Goal: Task Accomplishment & Management: Manage account settings

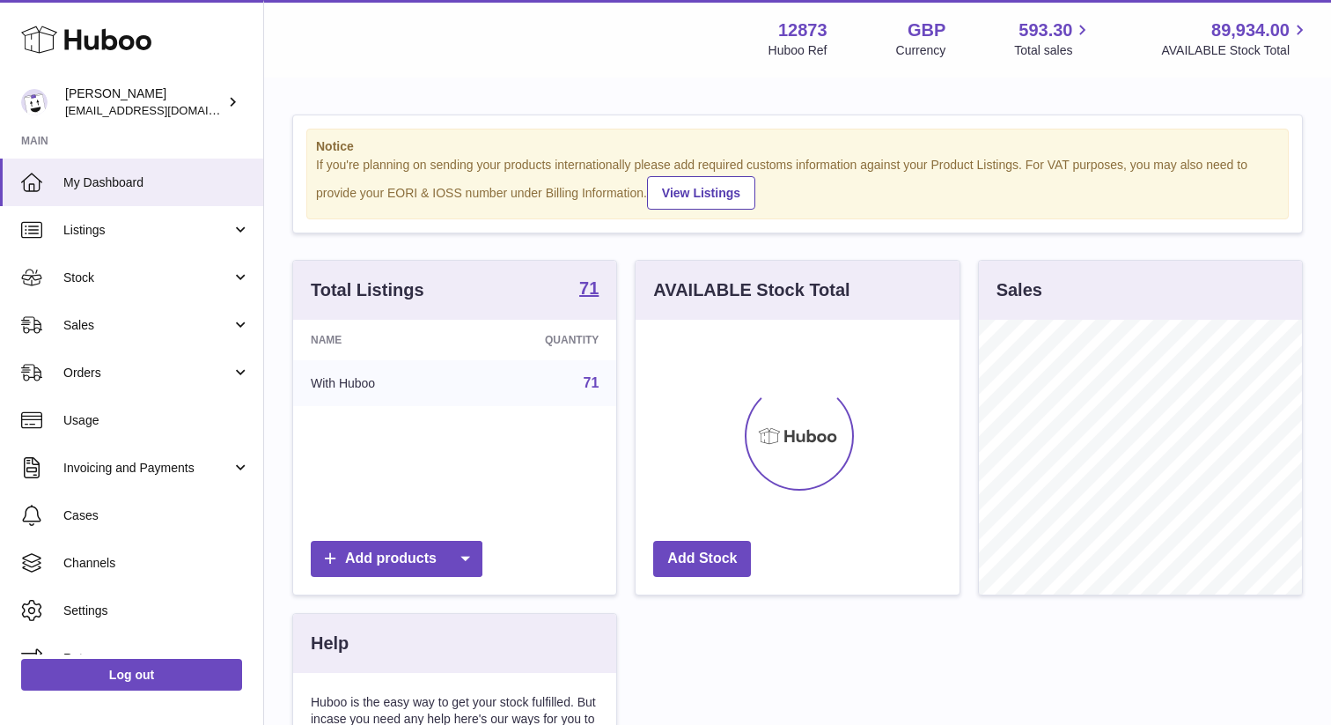
scroll to position [275, 323]
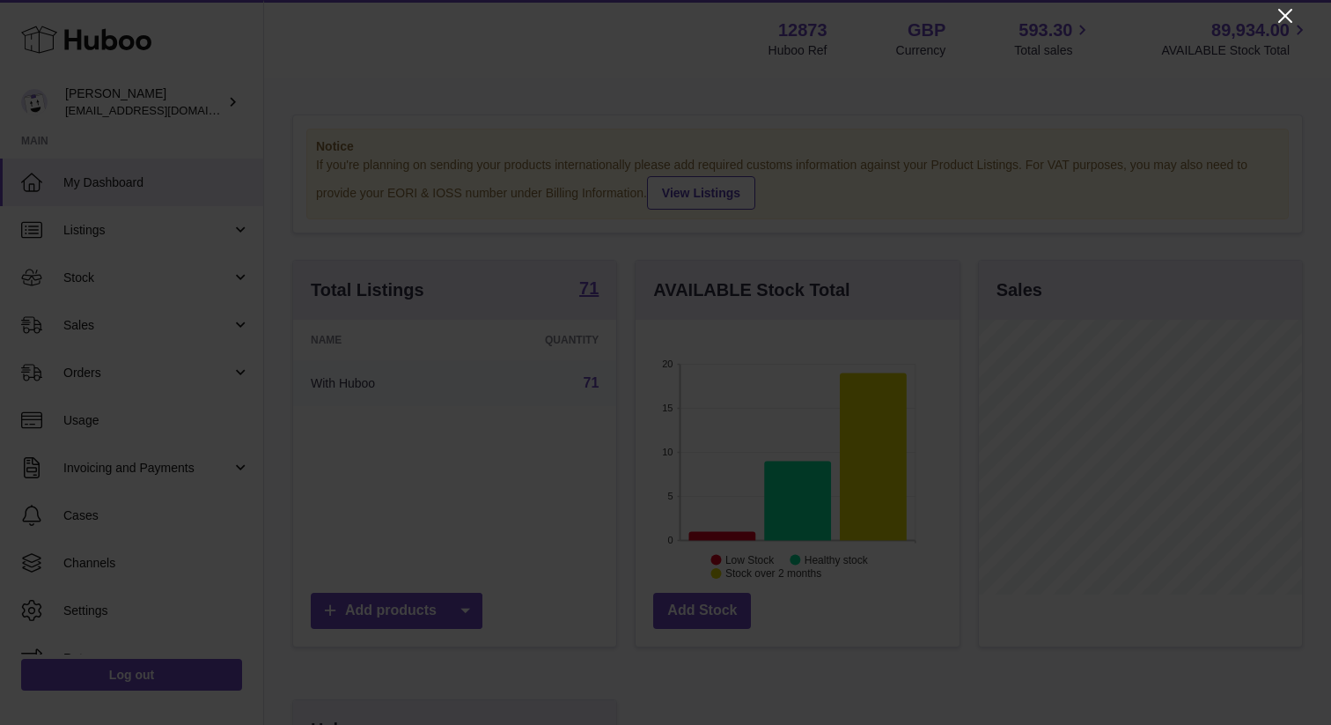
click at [1288, 13] on icon "Close" at bounding box center [1285, 16] width 14 height 14
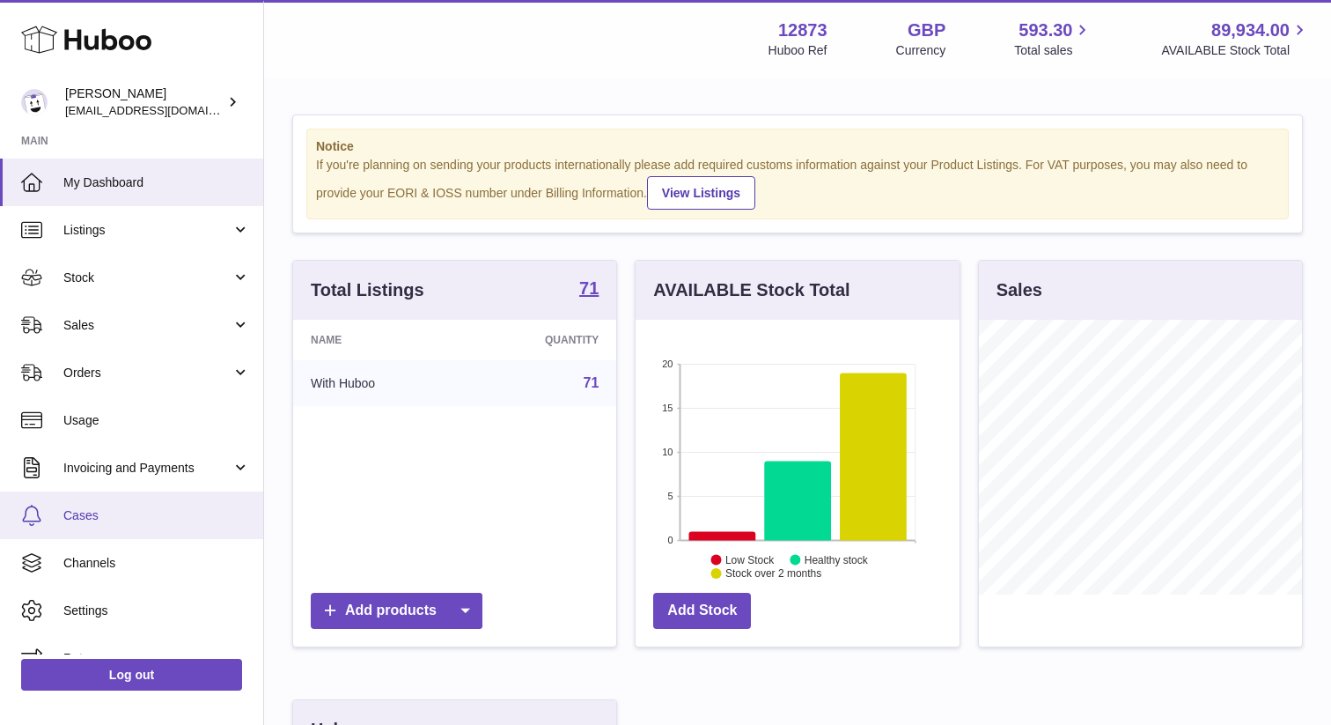
scroll to position [27, 0]
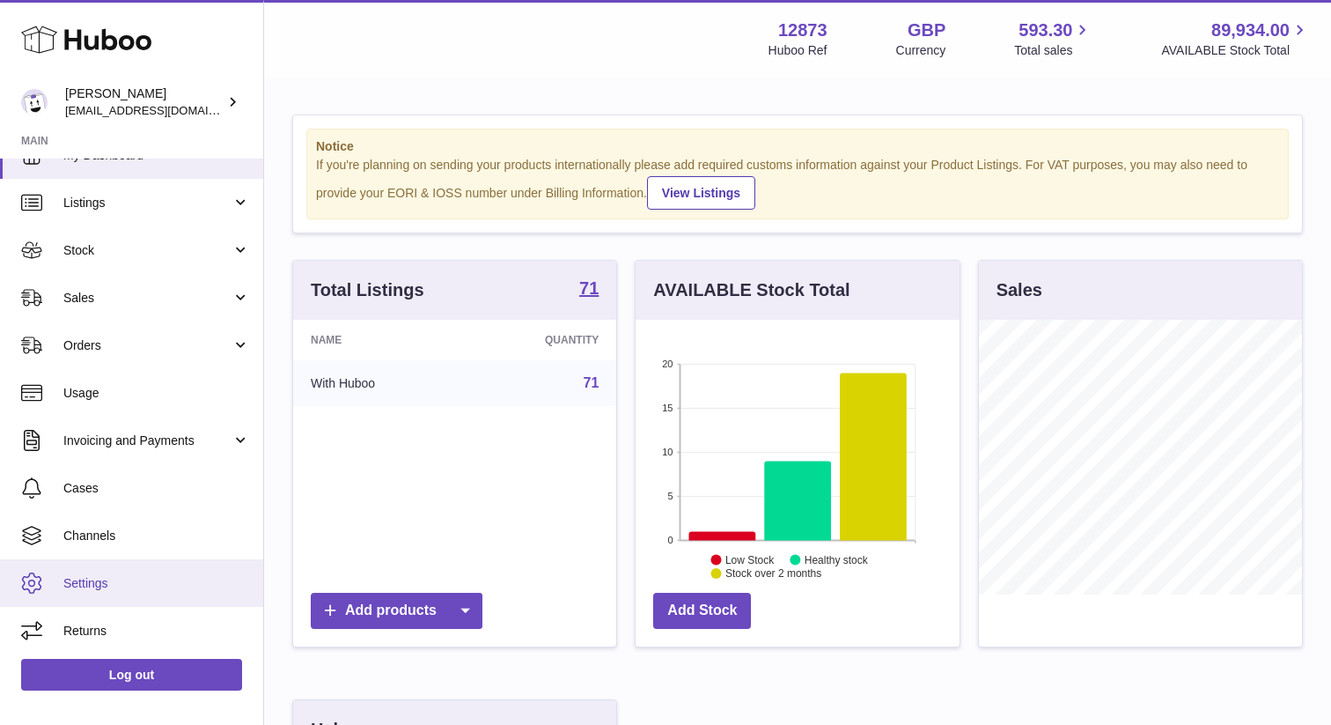
click at [79, 582] on span "Settings" at bounding box center [156, 583] width 187 height 17
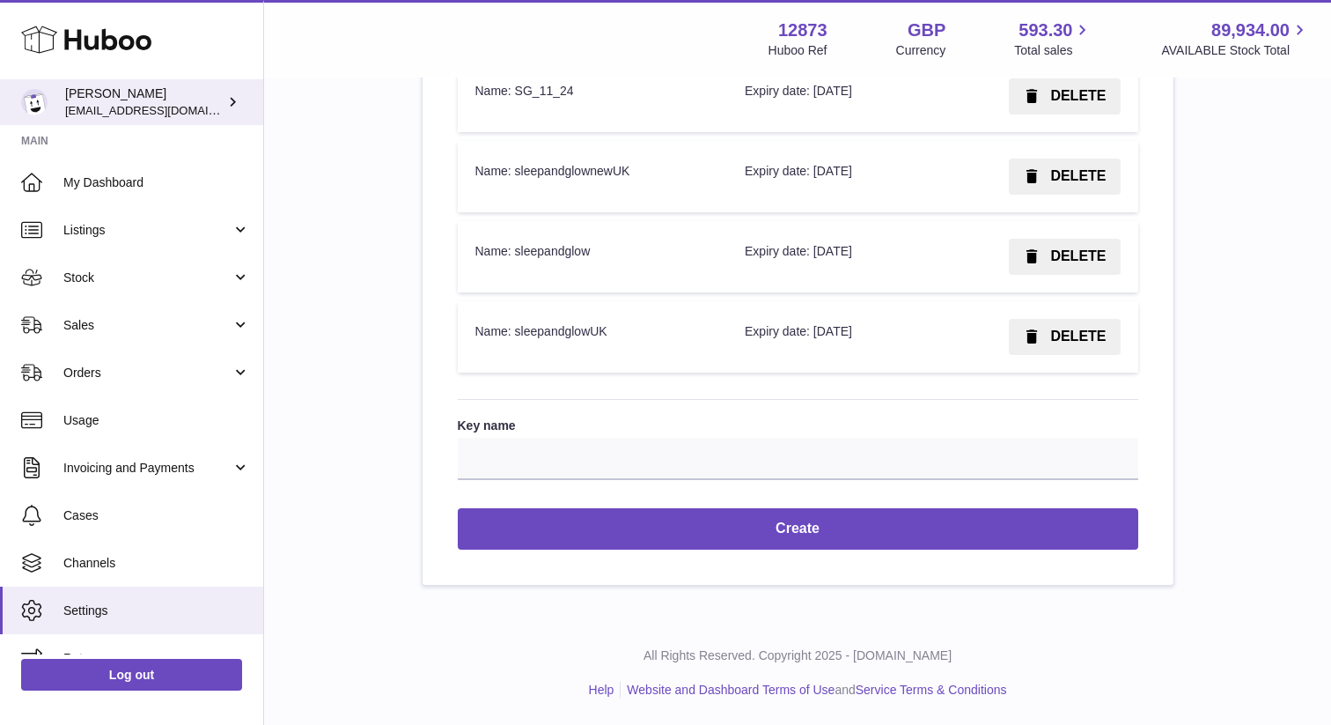
click at [168, 106] on span "[EMAIL_ADDRESS][DOMAIN_NAME]" at bounding box center [162, 110] width 194 height 14
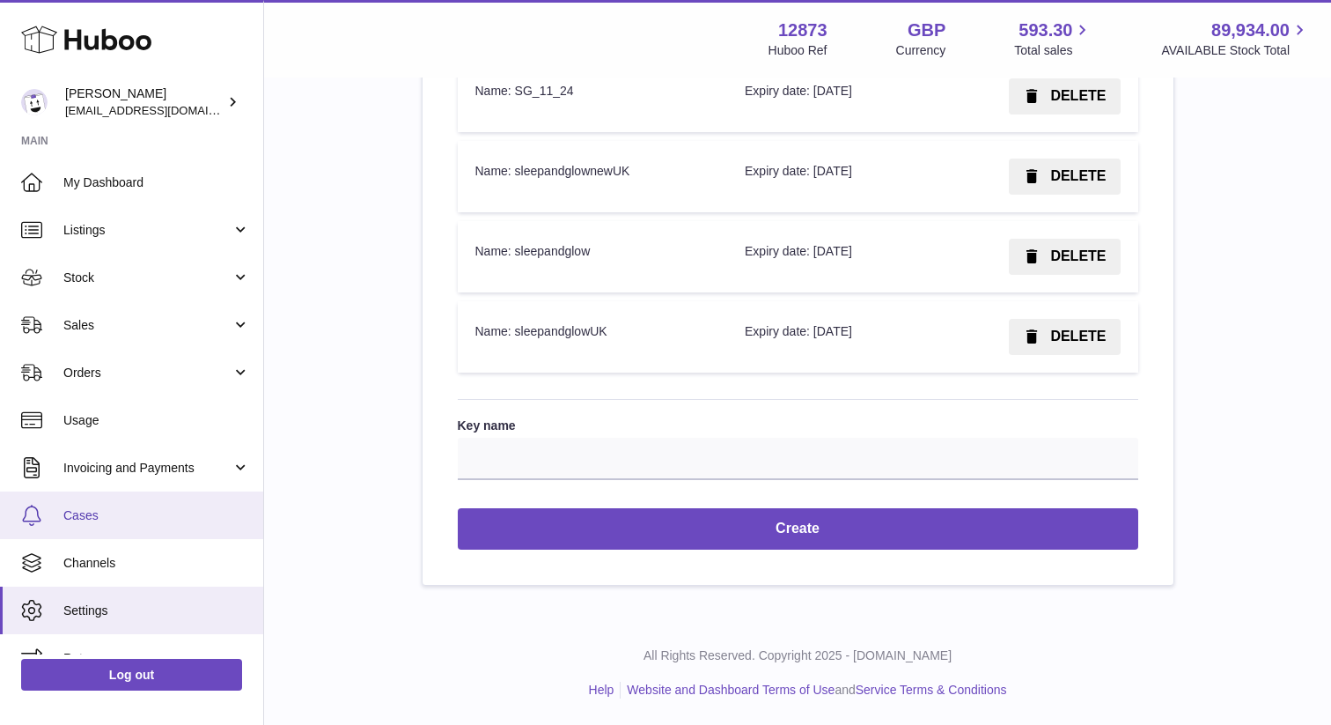
scroll to position [27, 0]
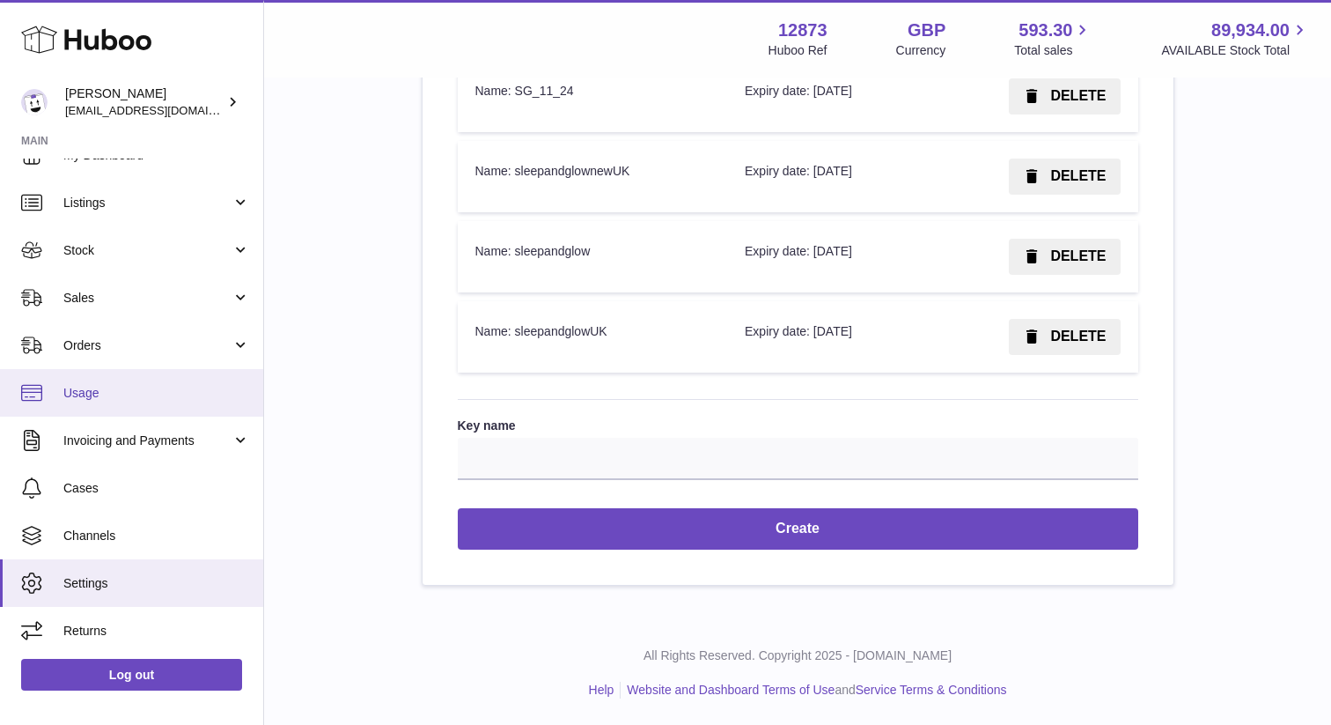
click at [69, 380] on link "Usage" at bounding box center [131, 393] width 263 height 48
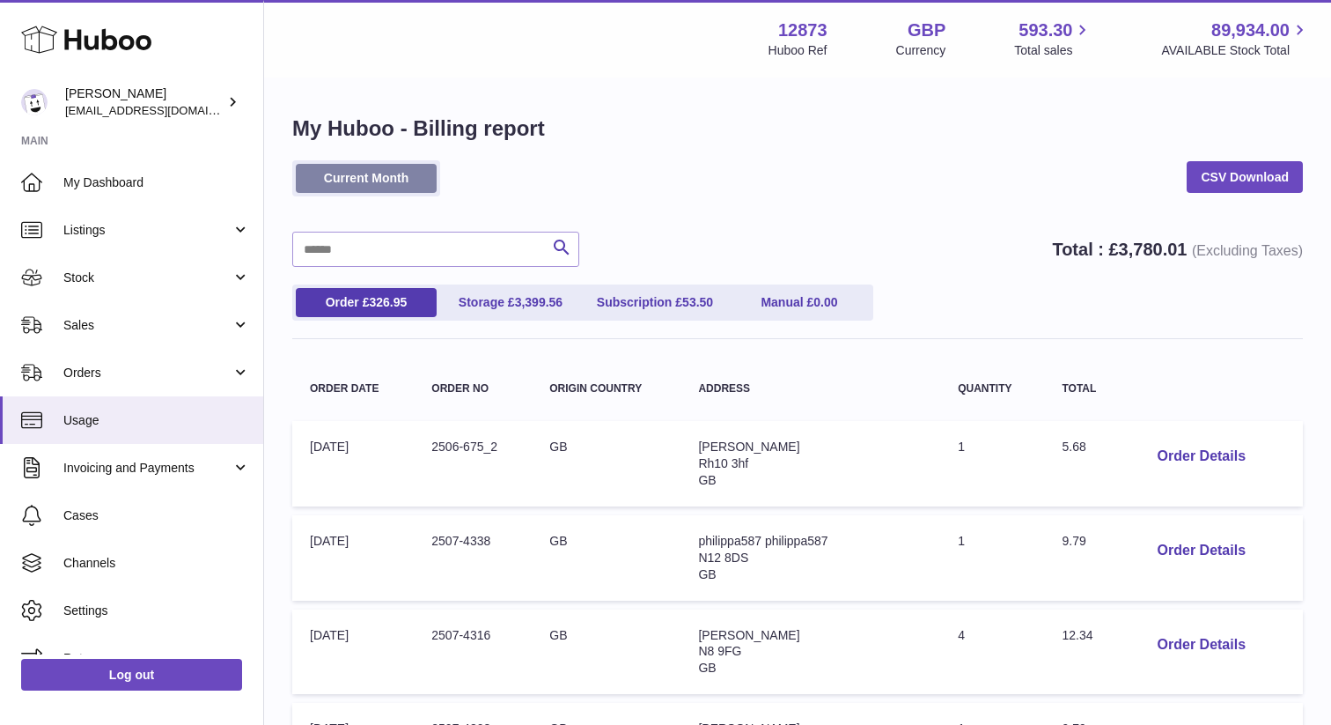
click at [353, 182] on link "Current Month" at bounding box center [366, 178] width 141 height 29
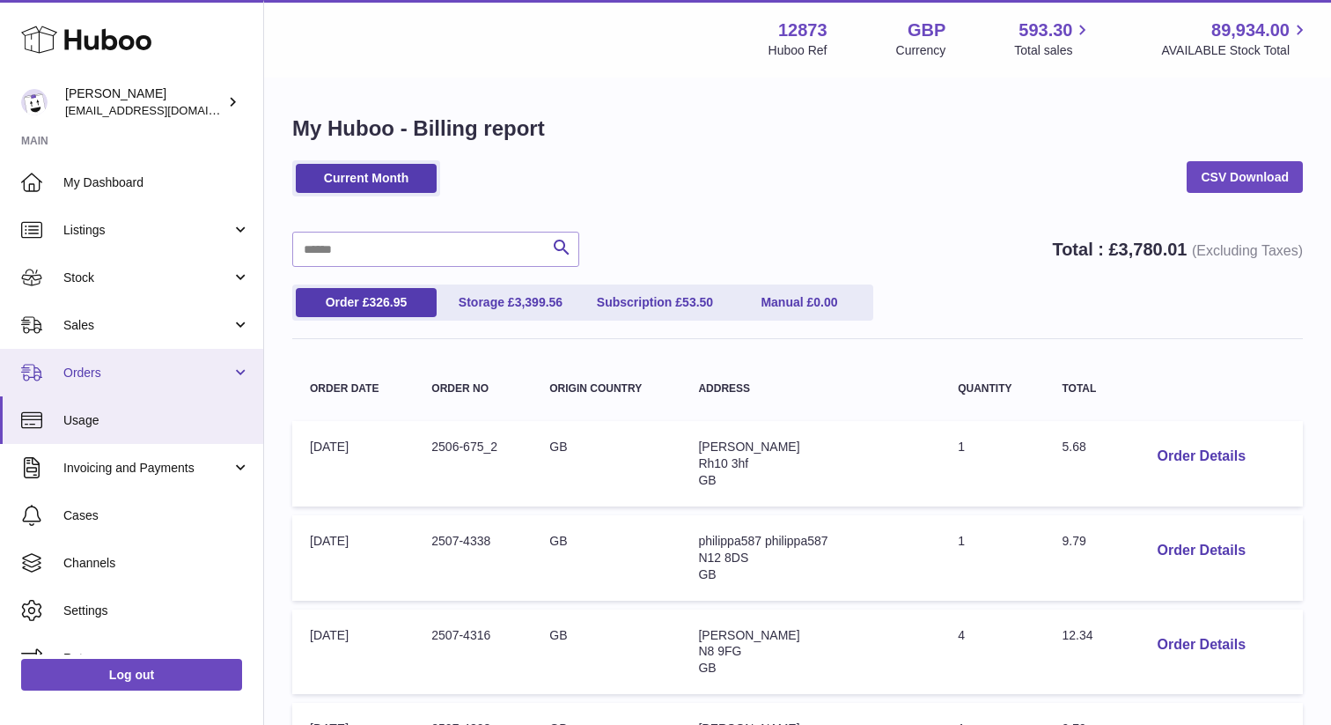
click at [89, 365] on span "Orders" at bounding box center [147, 373] width 168 height 17
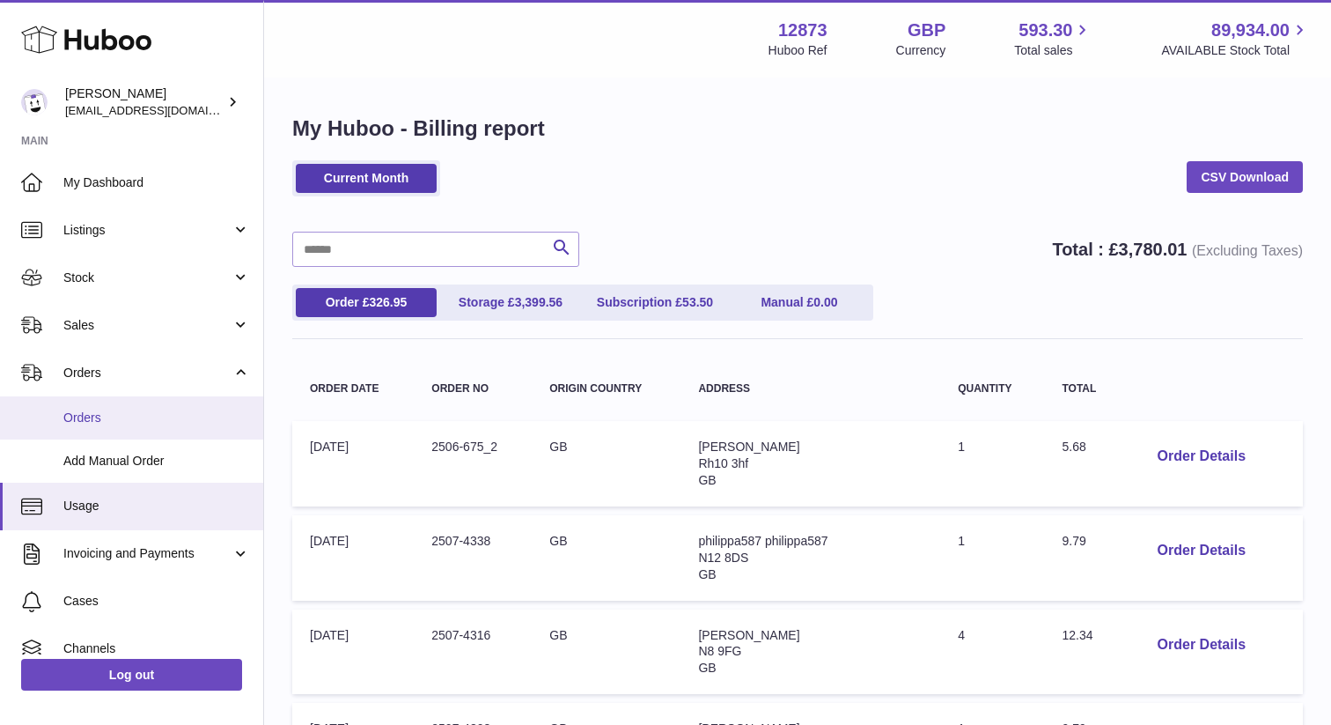
click at [74, 420] on span "Orders" at bounding box center [156, 417] width 187 height 17
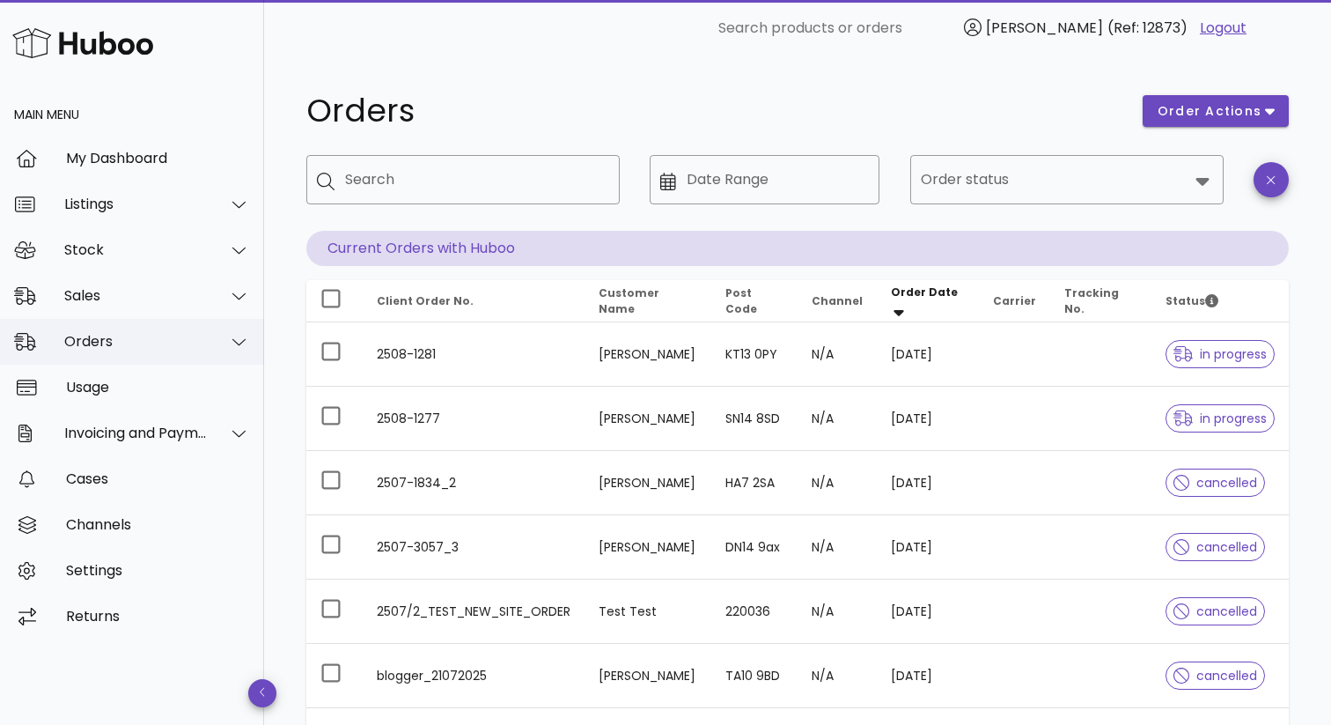
click at [236, 338] on icon at bounding box center [238, 342] width 13 height 16
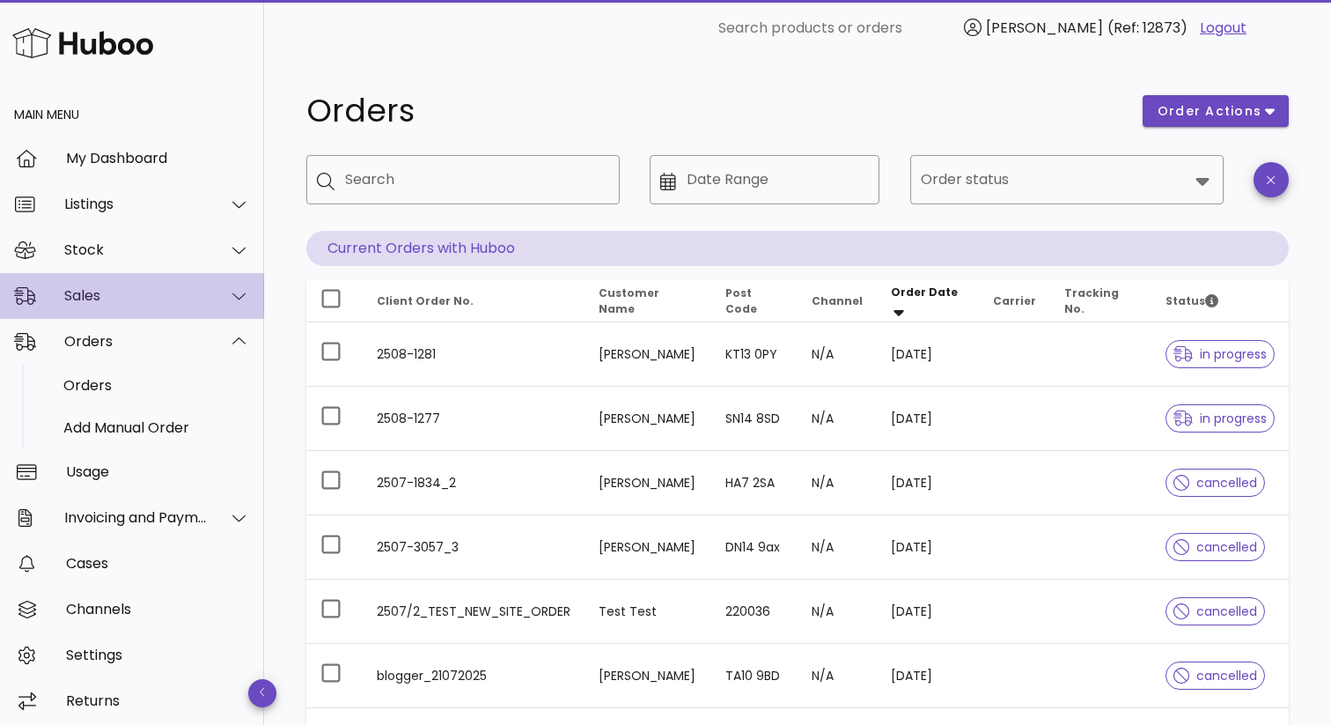
click at [235, 294] on icon at bounding box center [238, 296] width 13 height 16
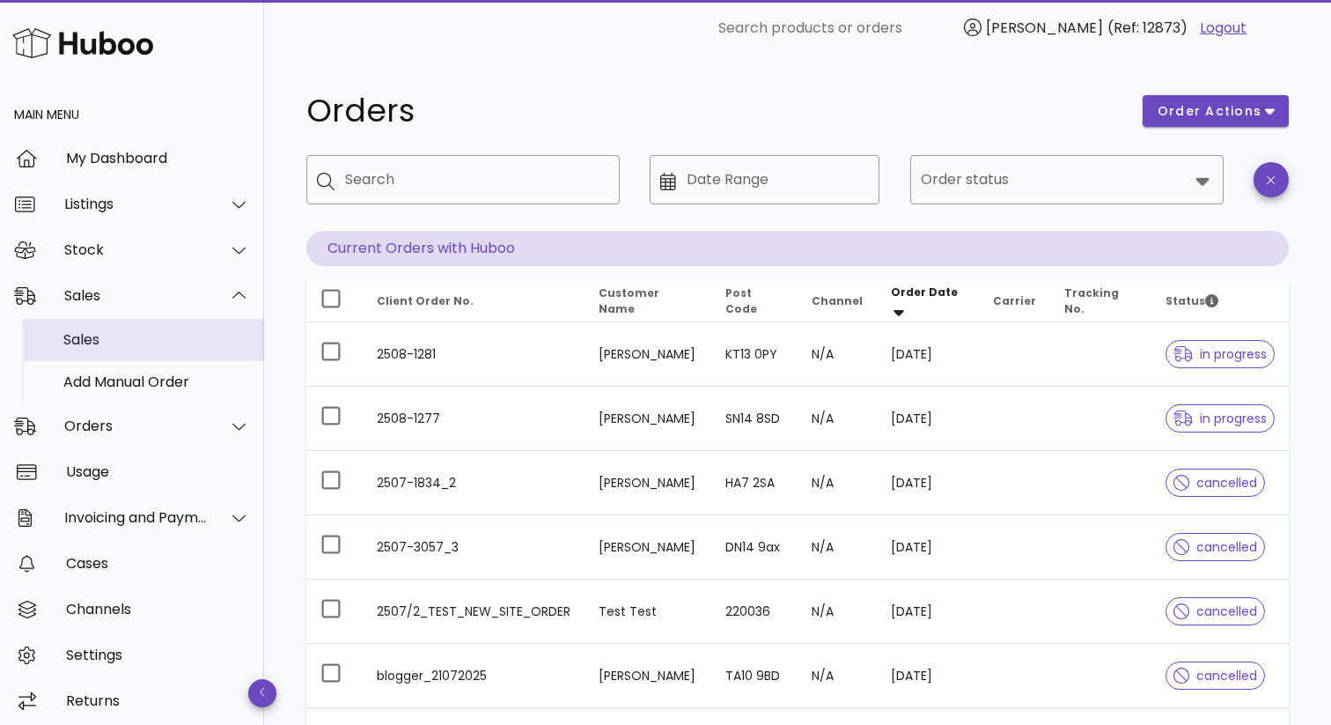
click at [92, 339] on div "Sales" at bounding box center [156, 339] width 187 height 17
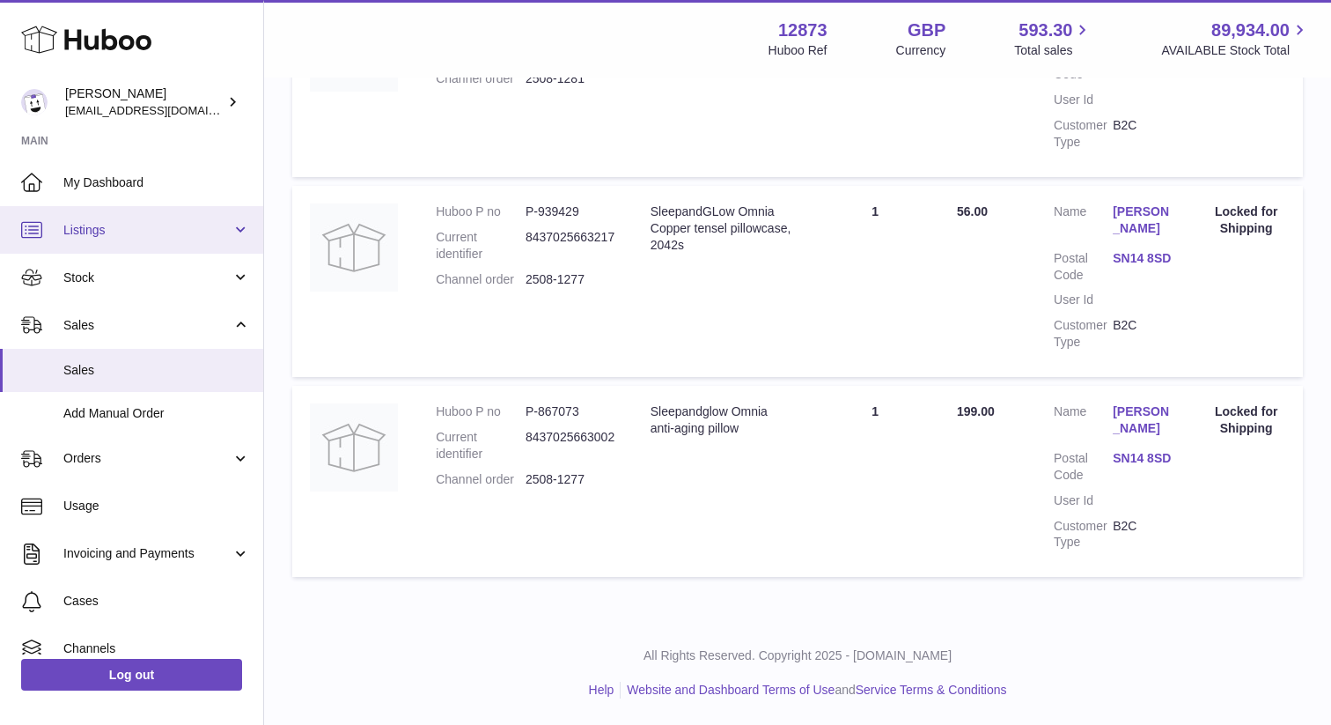
click at [130, 224] on span "Listings" at bounding box center [147, 230] width 168 height 17
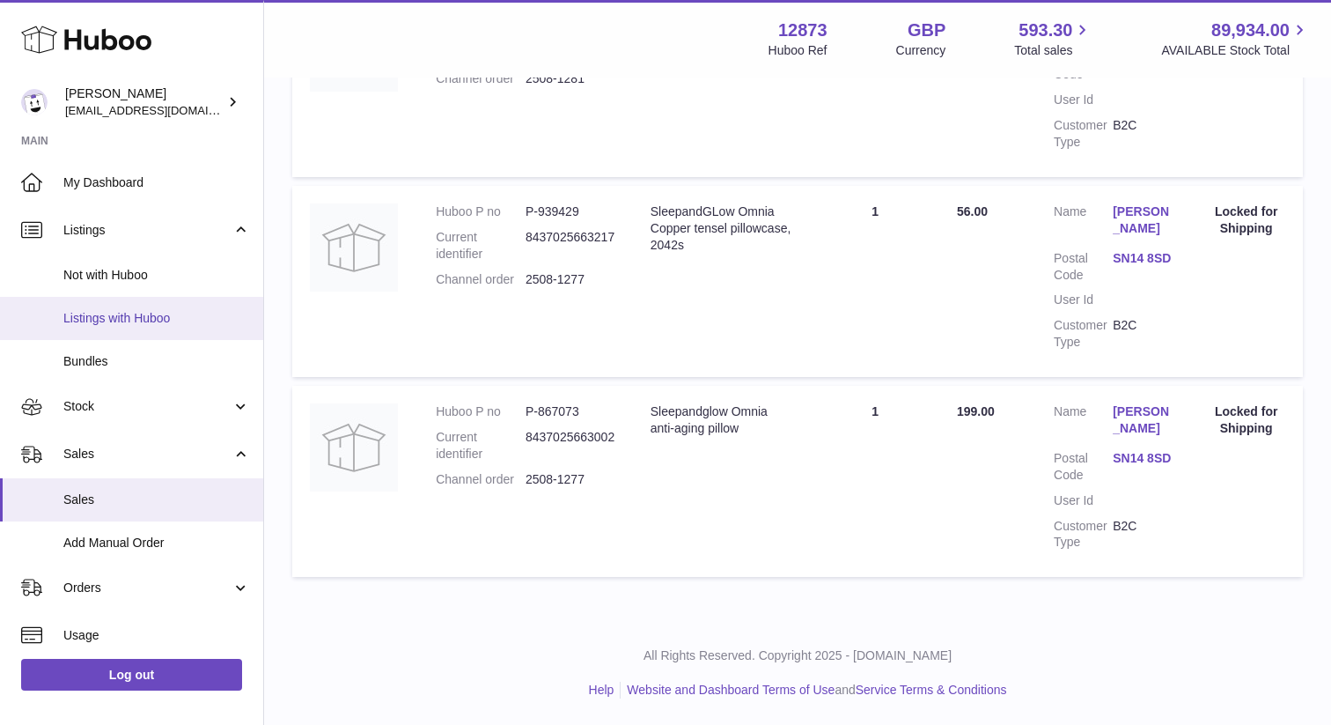
click at [121, 324] on span "Listings with Huboo" at bounding box center [156, 318] width 187 height 17
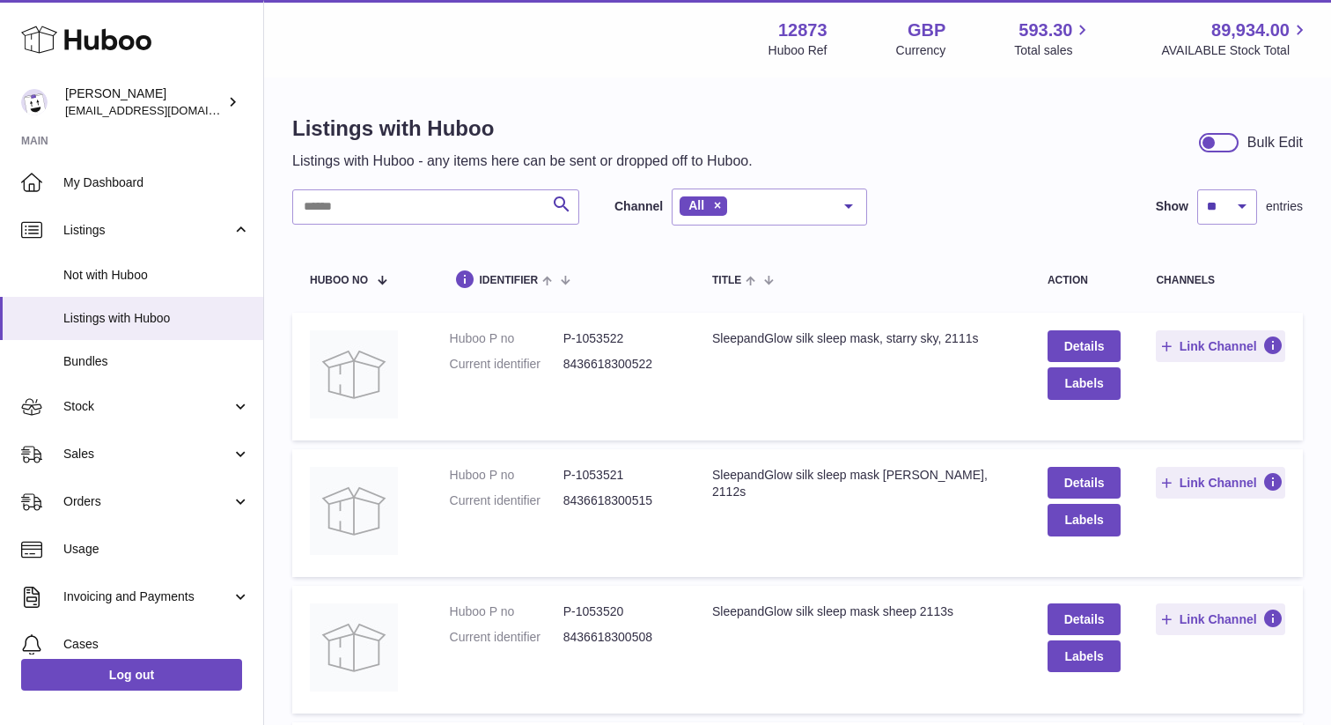
scroll to position [242, 0]
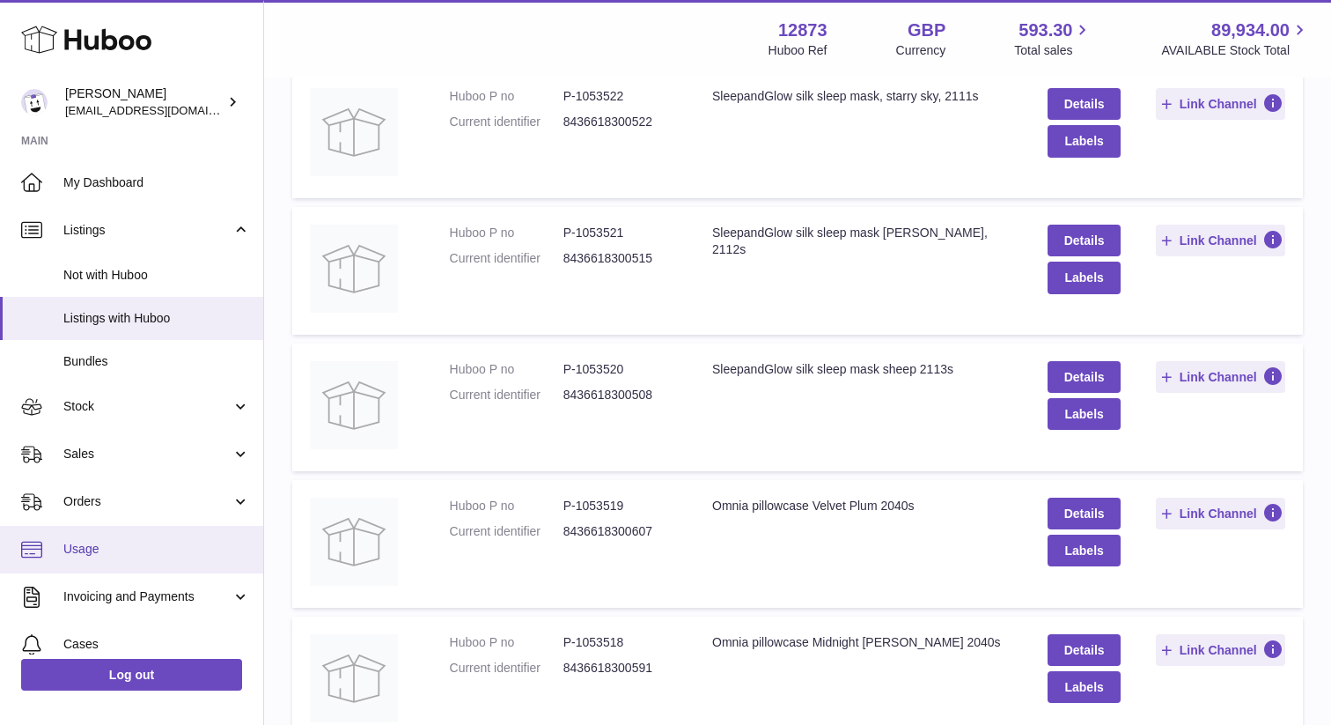
click at [114, 548] on span "Usage" at bounding box center [156, 549] width 187 height 17
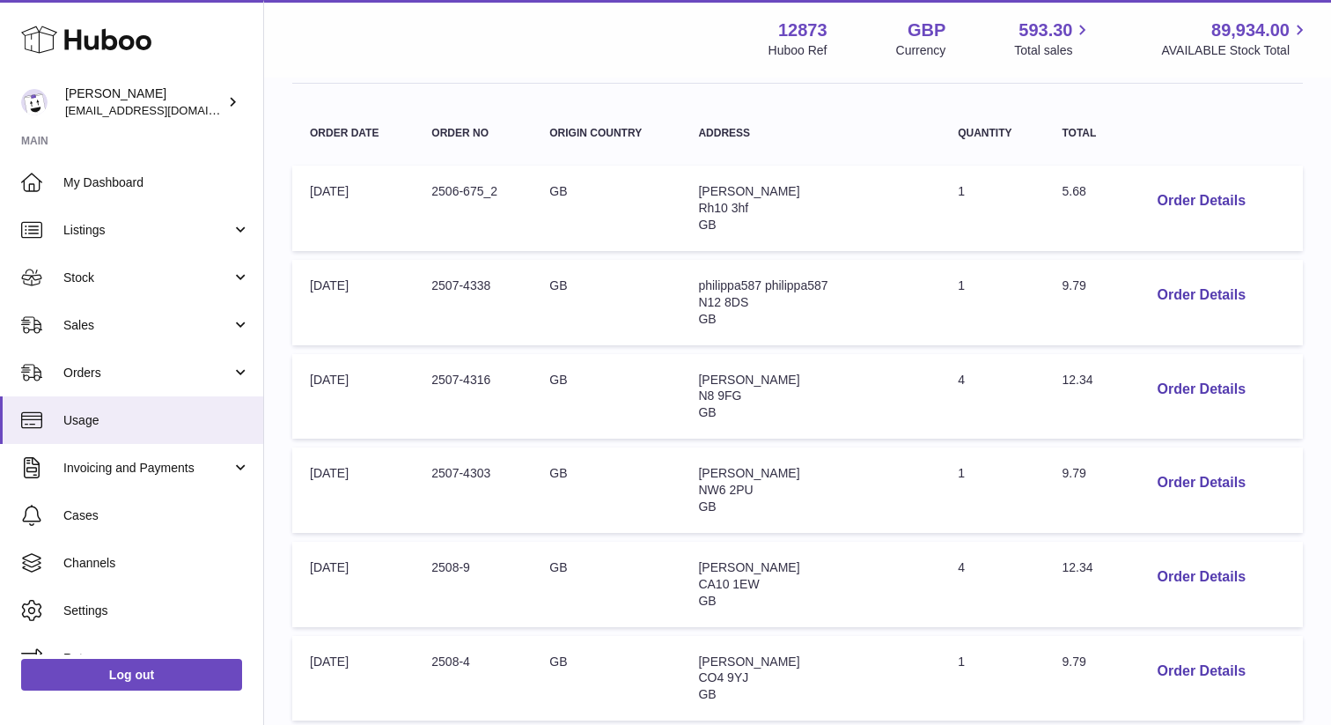
scroll to position [748, 0]
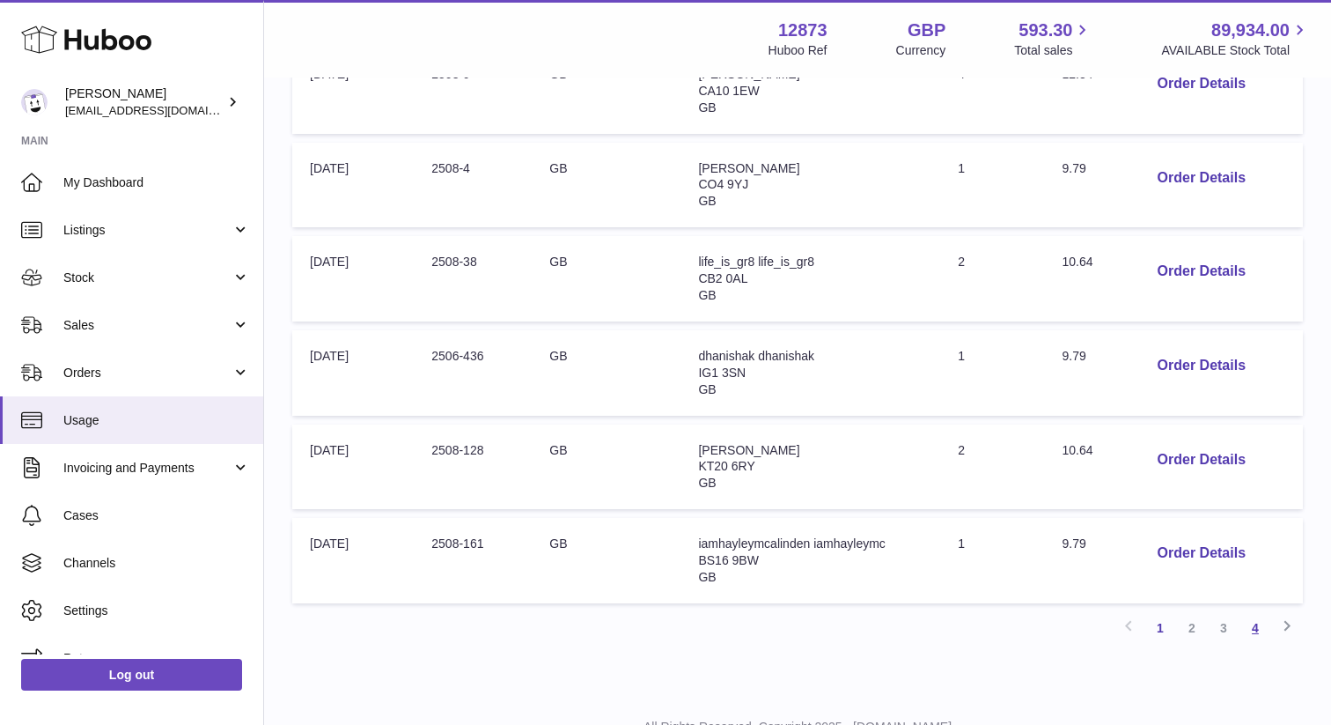
click at [1256, 633] on link "4" at bounding box center [1256, 628] width 32 height 32
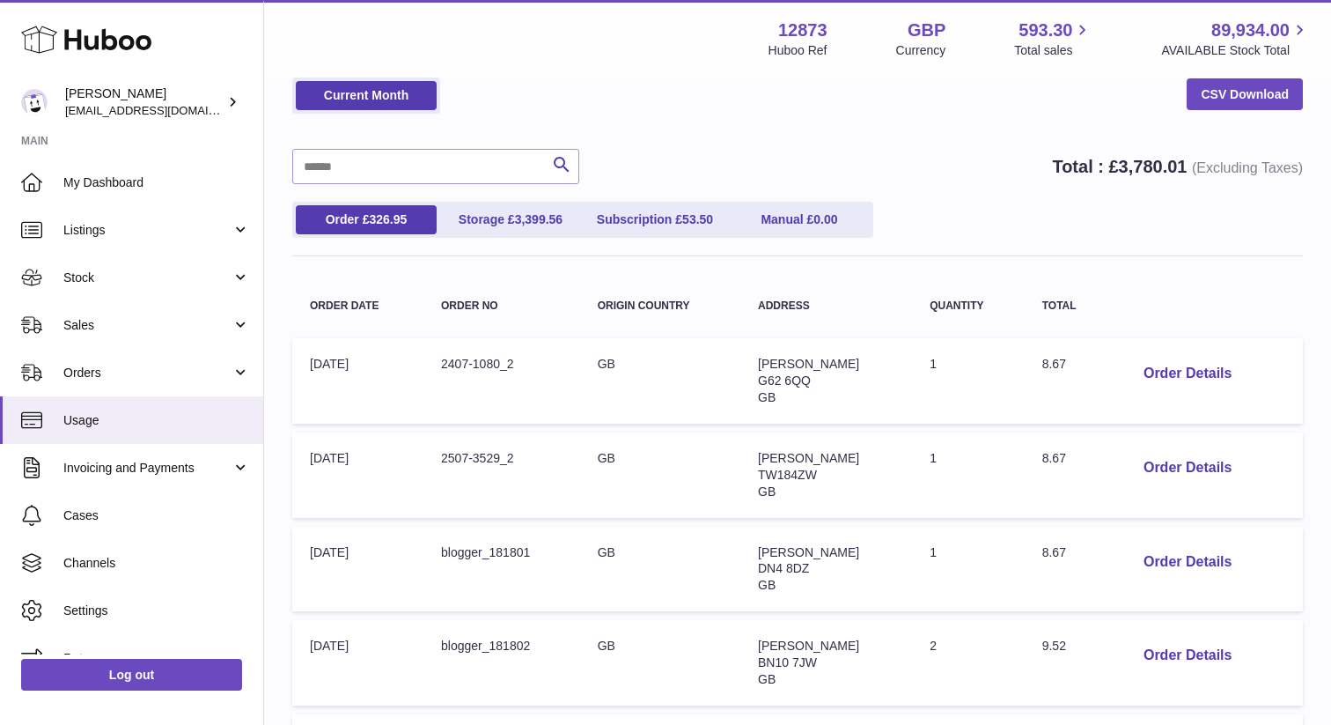
scroll to position [77, 0]
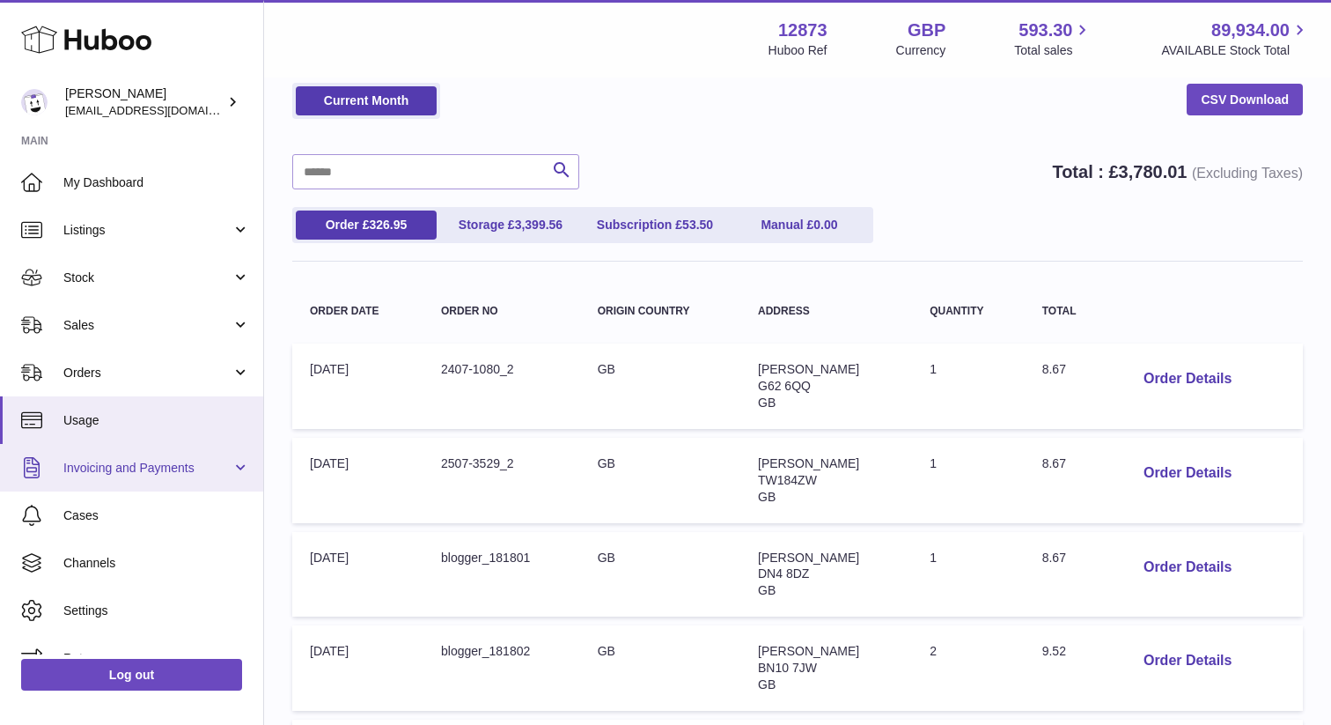
click at [222, 467] on span "Invoicing and Payments" at bounding box center [147, 468] width 168 height 17
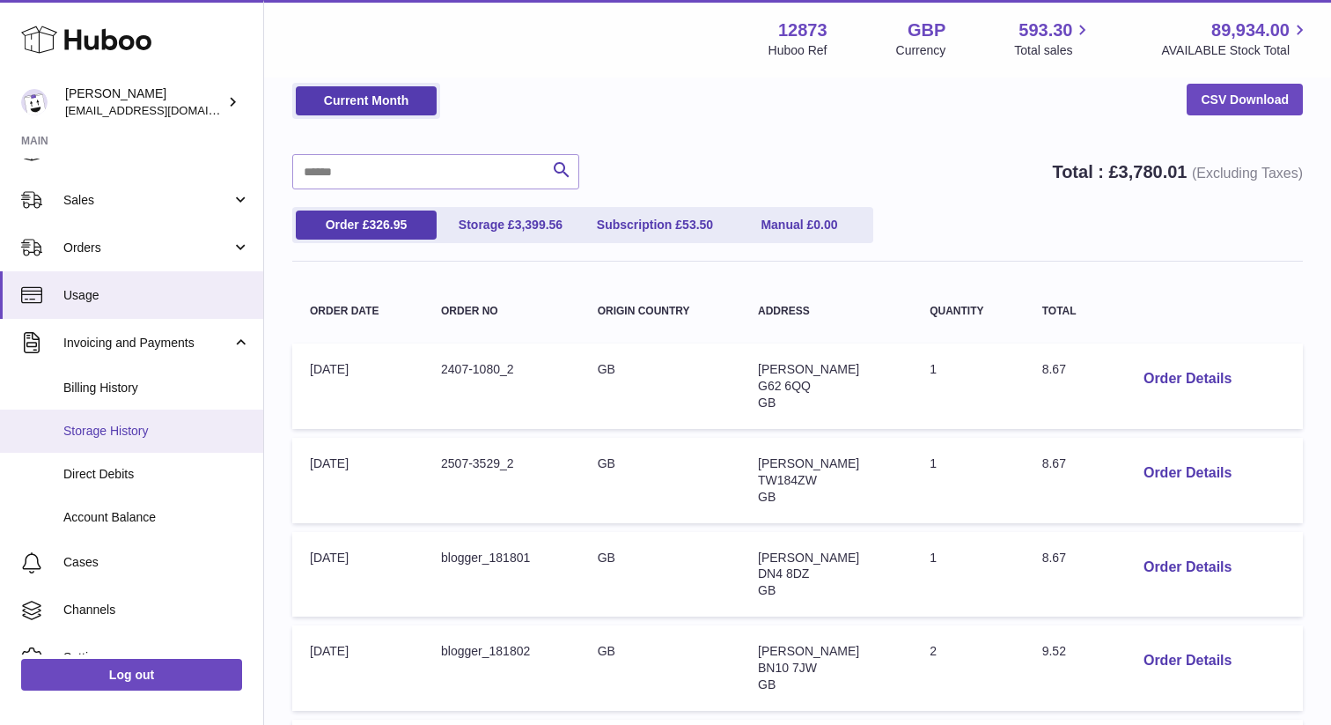
scroll to position [199, 0]
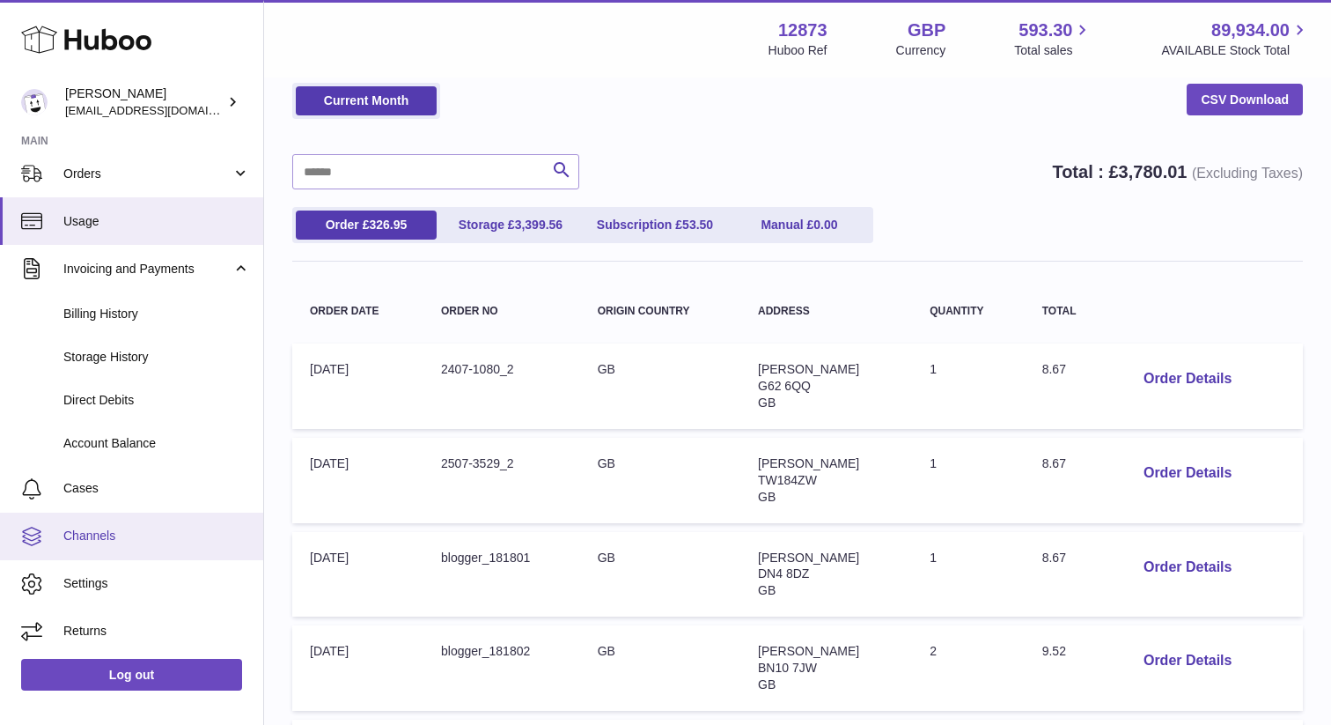
click at [132, 538] on span "Channels" at bounding box center [156, 535] width 187 height 17
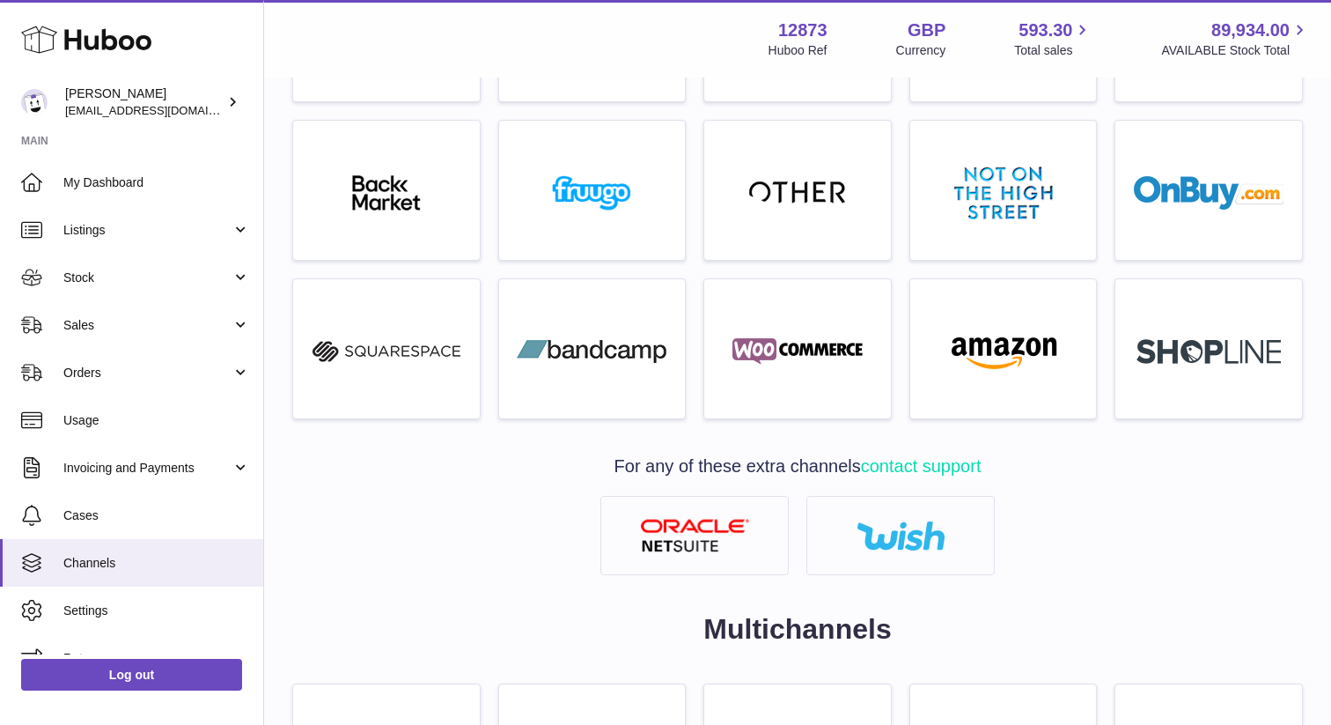
scroll to position [817, 0]
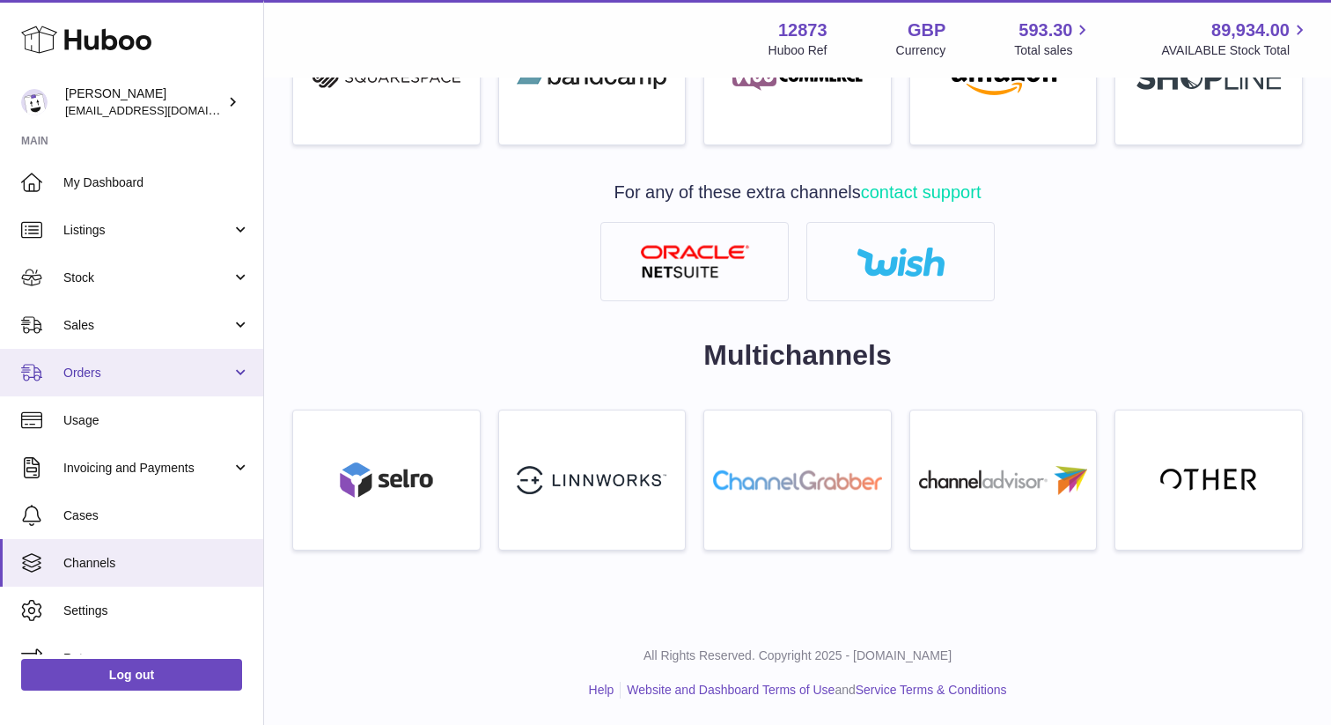
click at [97, 369] on span "Orders" at bounding box center [147, 373] width 168 height 17
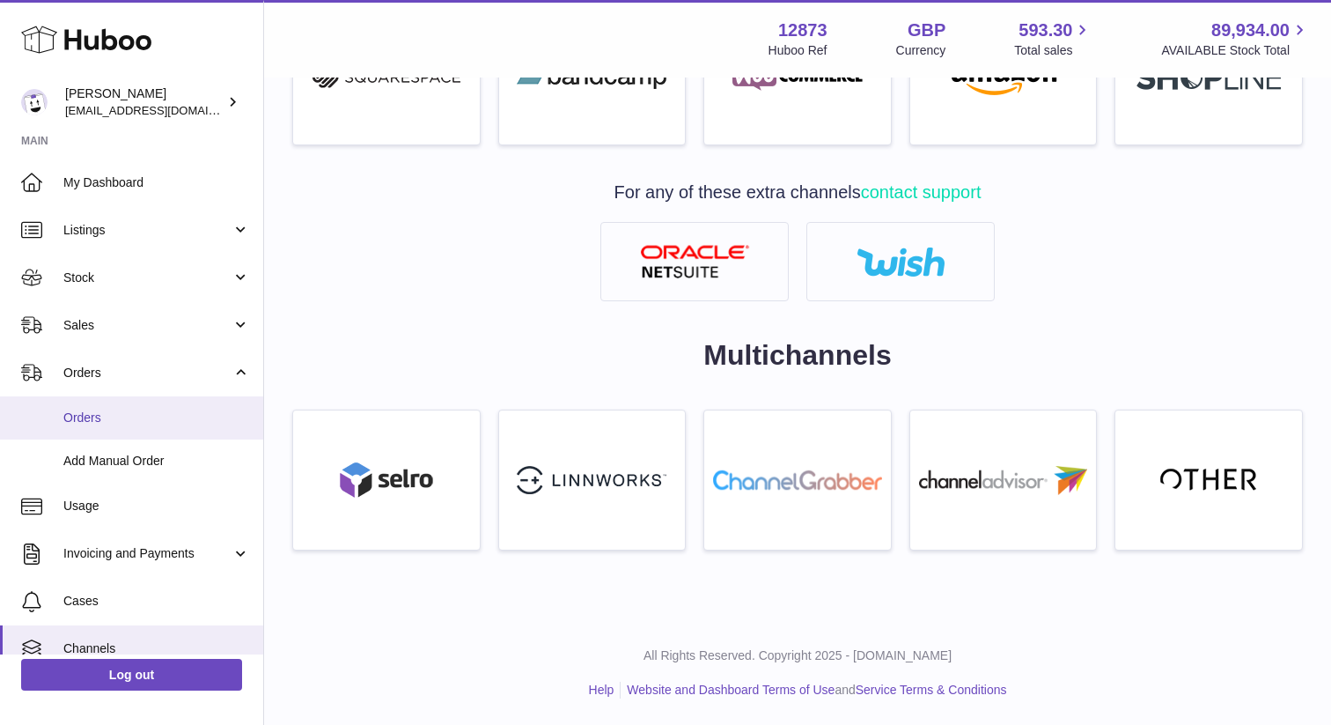
click at [103, 416] on span "Orders" at bounding box center [156, 417] width 187 height 17
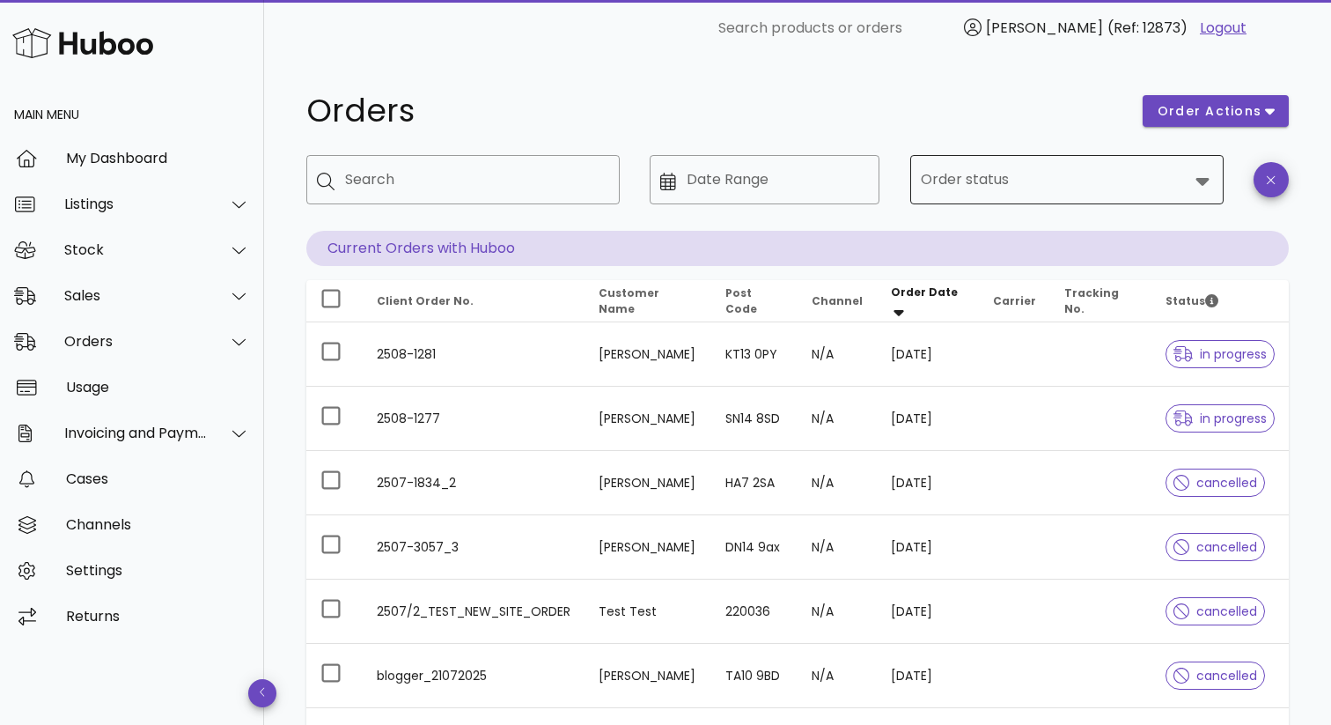
click at [1081, 190] on input "Order status" at bounding box center [1055, 180] width 268 height 28
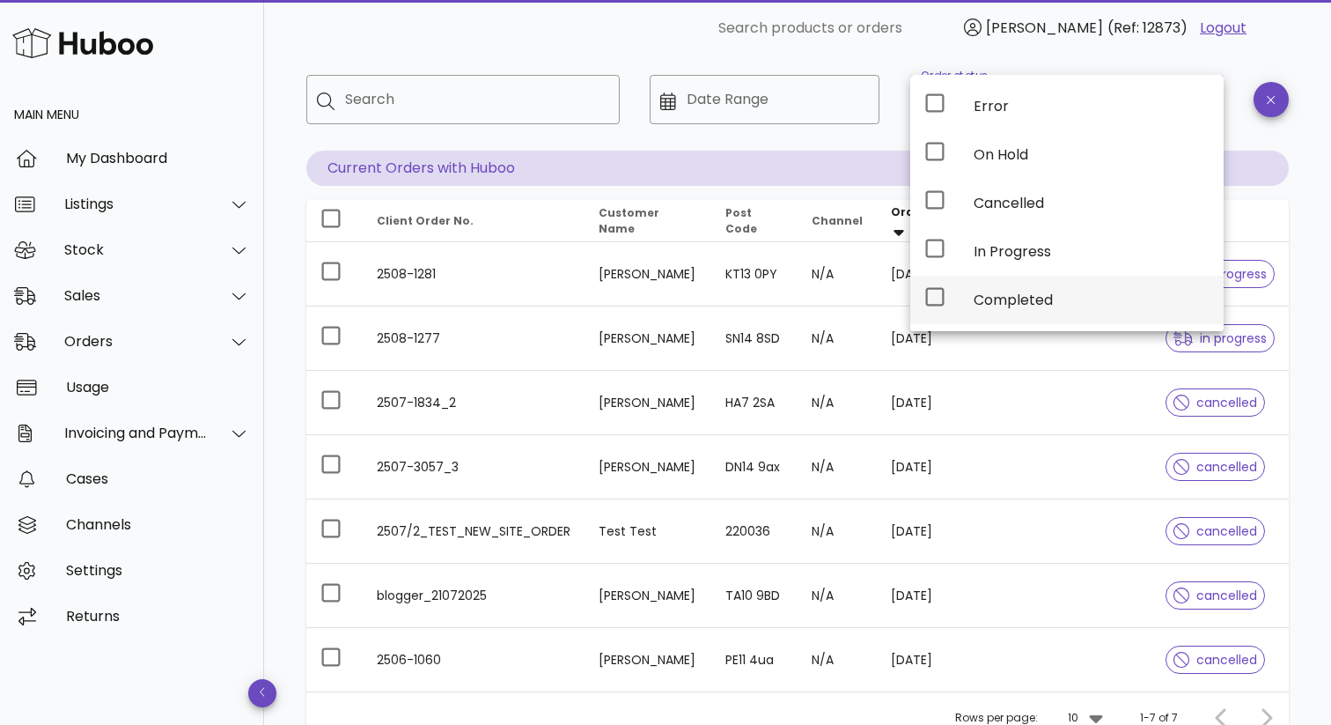
scroll to position [79, 0]
click at [932, 248] on icon at bounding box center [934, 249] width 21 height 21
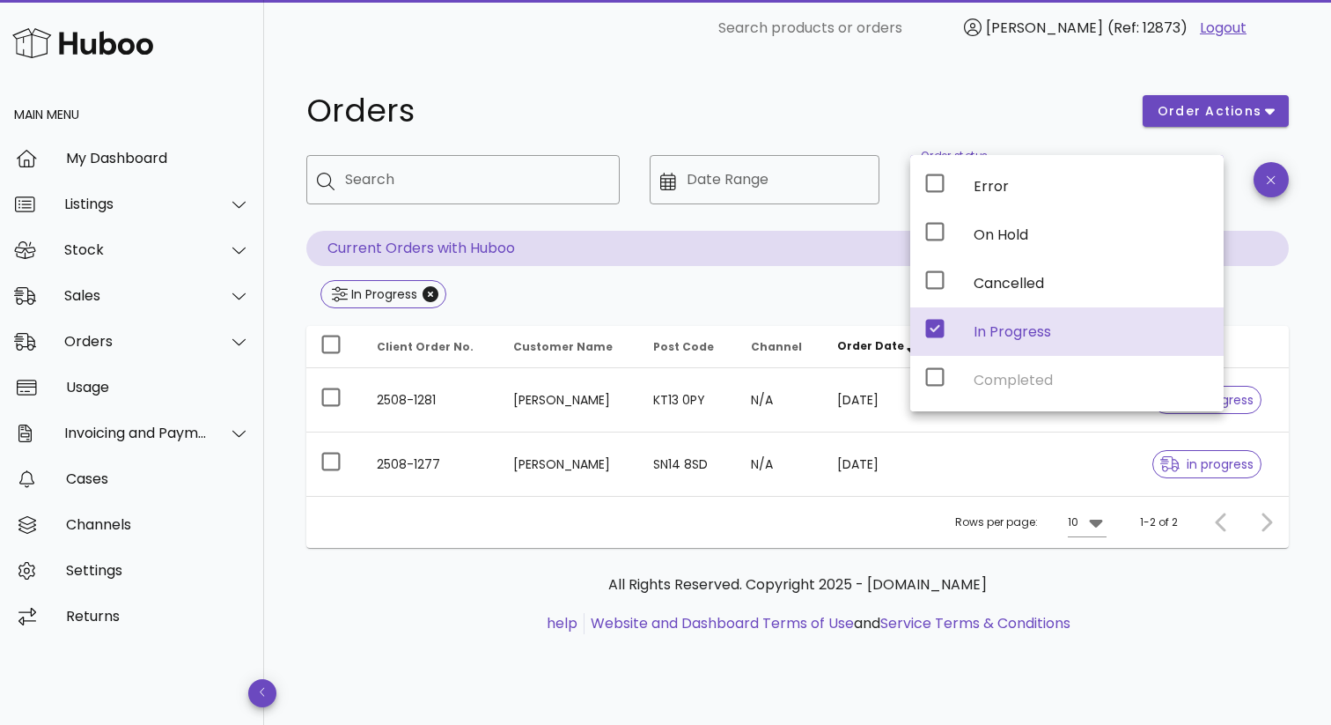
click at [935, 298] on div "Cancelled" at bounding box center [1066, 283] width 313 height 48
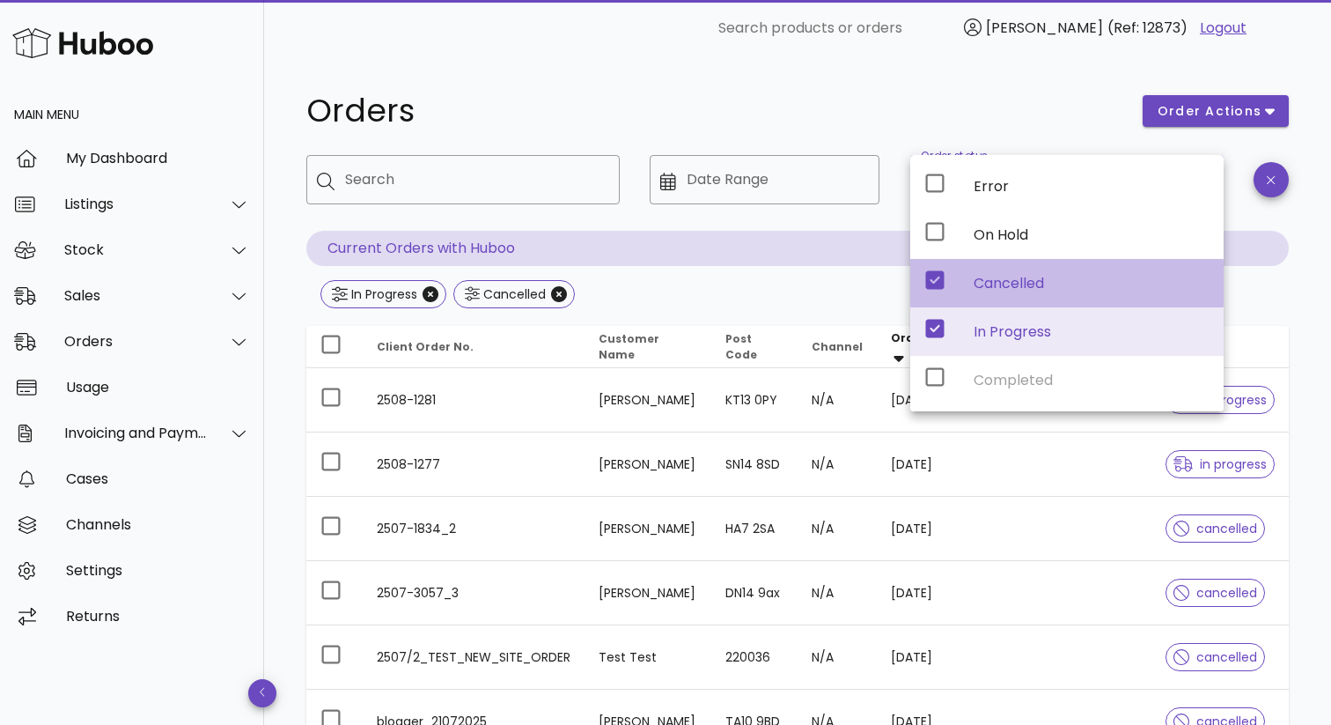
click at [938, 285] on icon at bounding box center [935, 280] width 18 height 18
click at [939, 285] on icon at bounding box center [935, 280] width 18 height 18
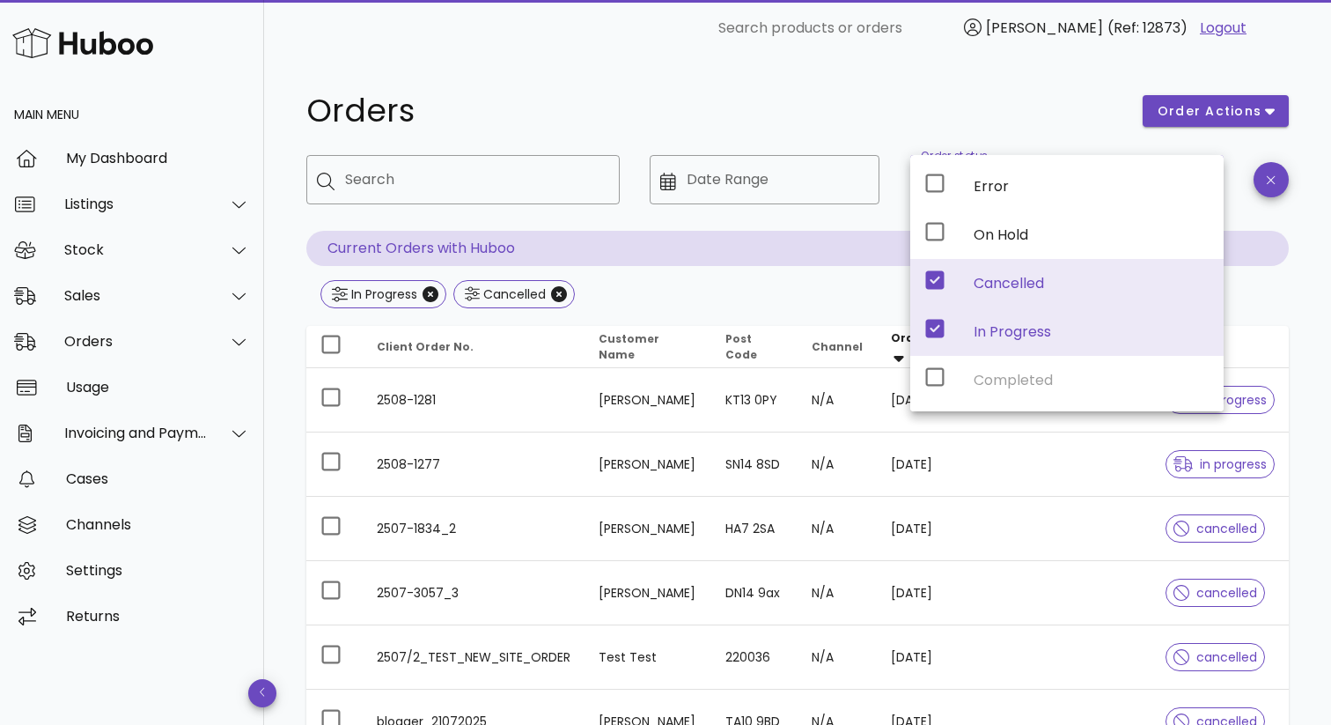
click at [939, 285] on icon at bounding box center [935, 280] width 18 height 18
click at [1008, 142] on div "Orders order actions ​ Search ​ Date Range ​ Order status In Progress, Cancelle…" at bounding box center [797, 477] width 983 height 784
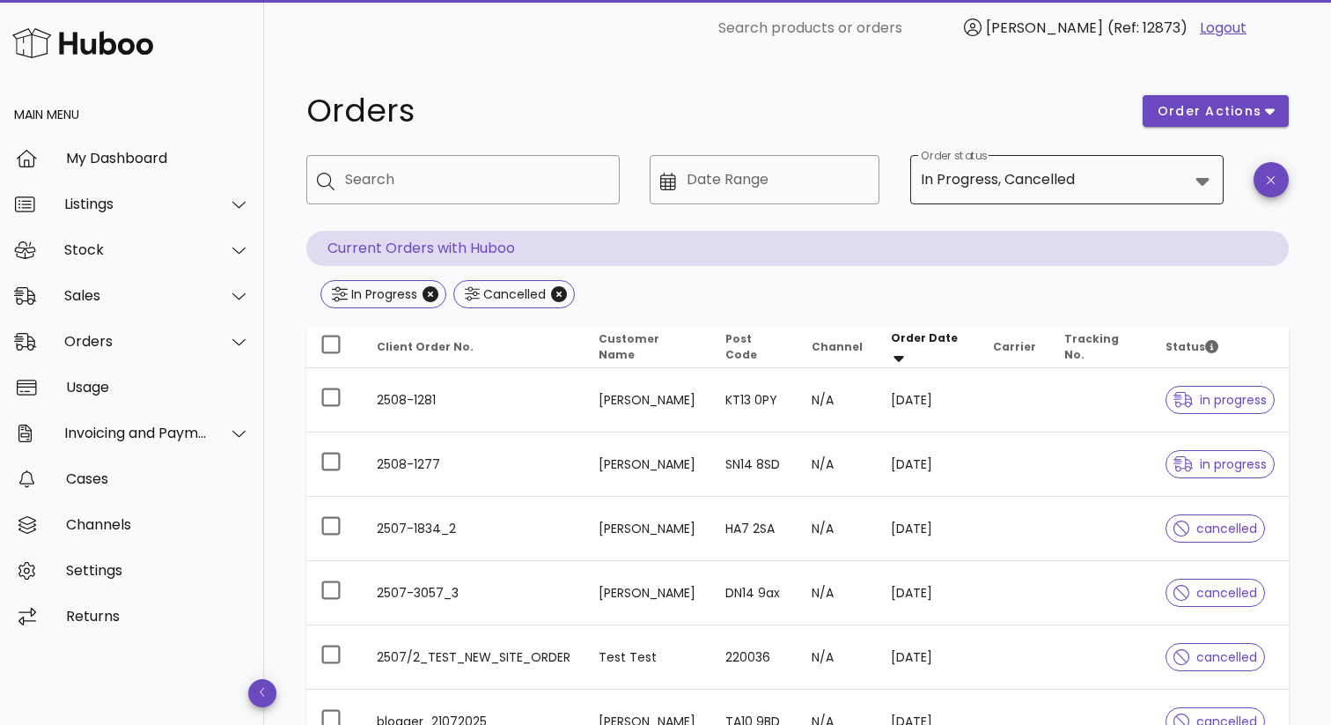
click at [1008, 188] on div "In Progress, Cancelled" at bounding box center [1055, 179] width 268 height 42
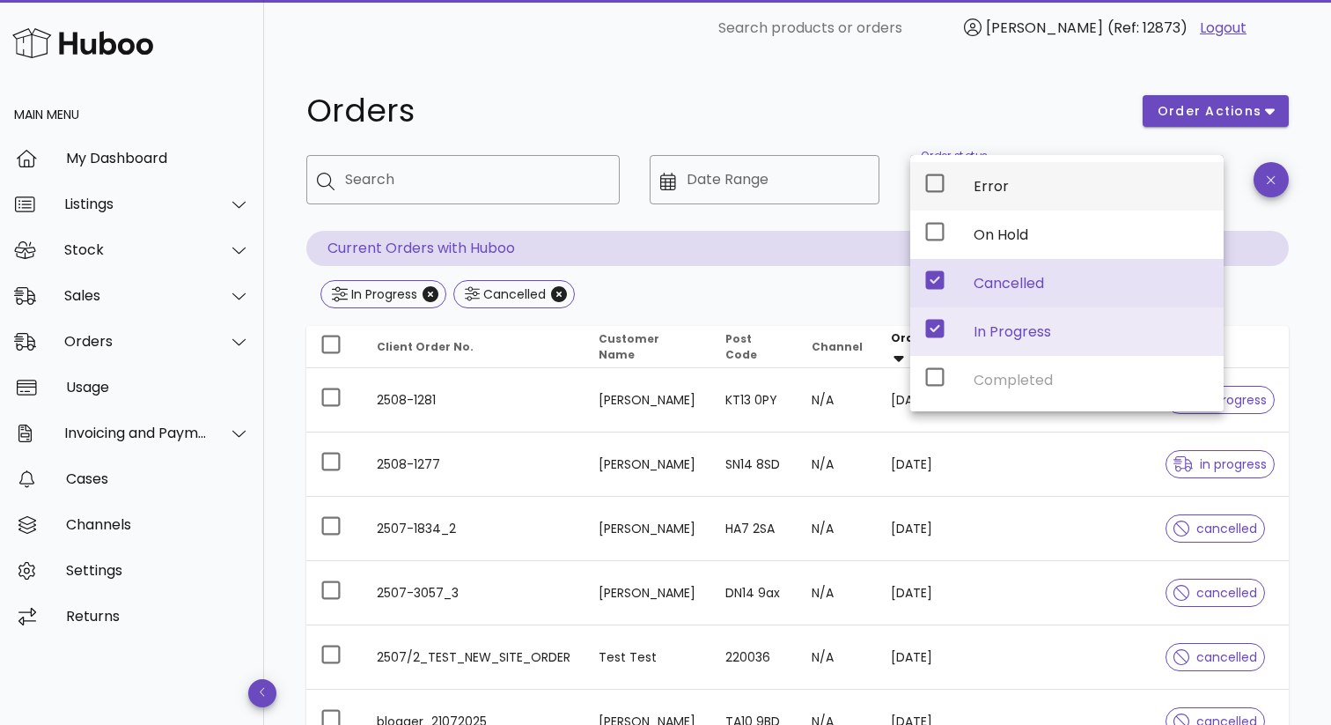
click at [941, 186] on icon at bounding box center [934, 183] width 21 height 21
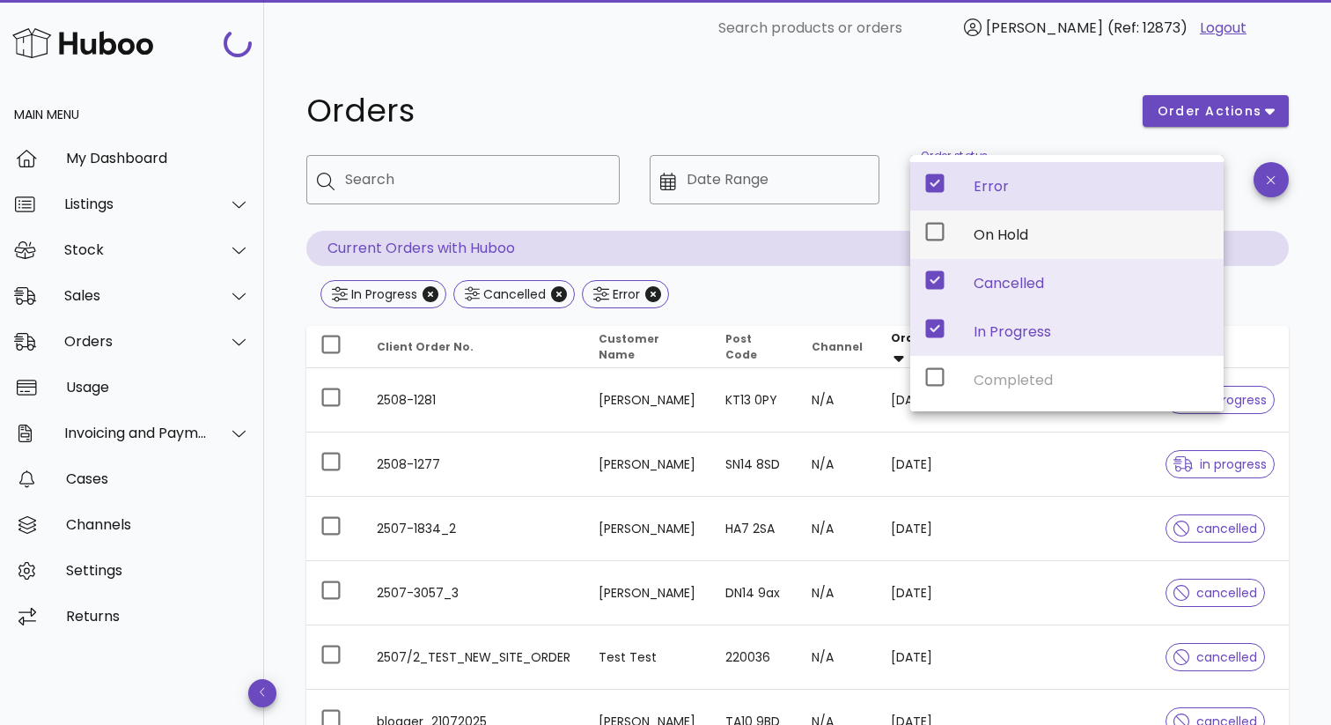
click at [936, 231] on icon at bounding box center [934, 231] width 21 height 21
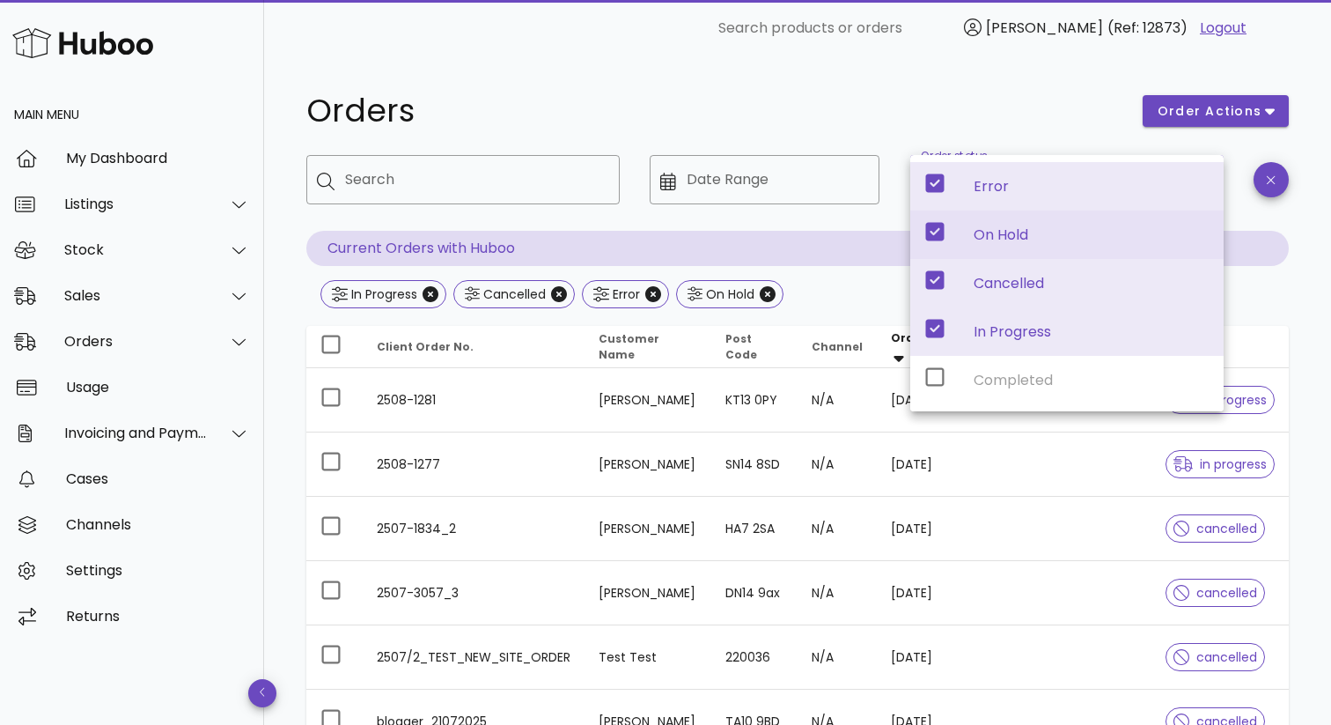
click at [934, 380] on div "Error On Hold Cancelled In Progress Completed" at bounding box center [1066, 283] width 313 height 256
click at [932, 371] on div "Error On Hold Cancelled In Progress Completed" at bounding box center [1066, 283] width 313 height 256
click at [1035, 124] on h1 "Orders" at bounding box center [713, 111] width 815 height 32
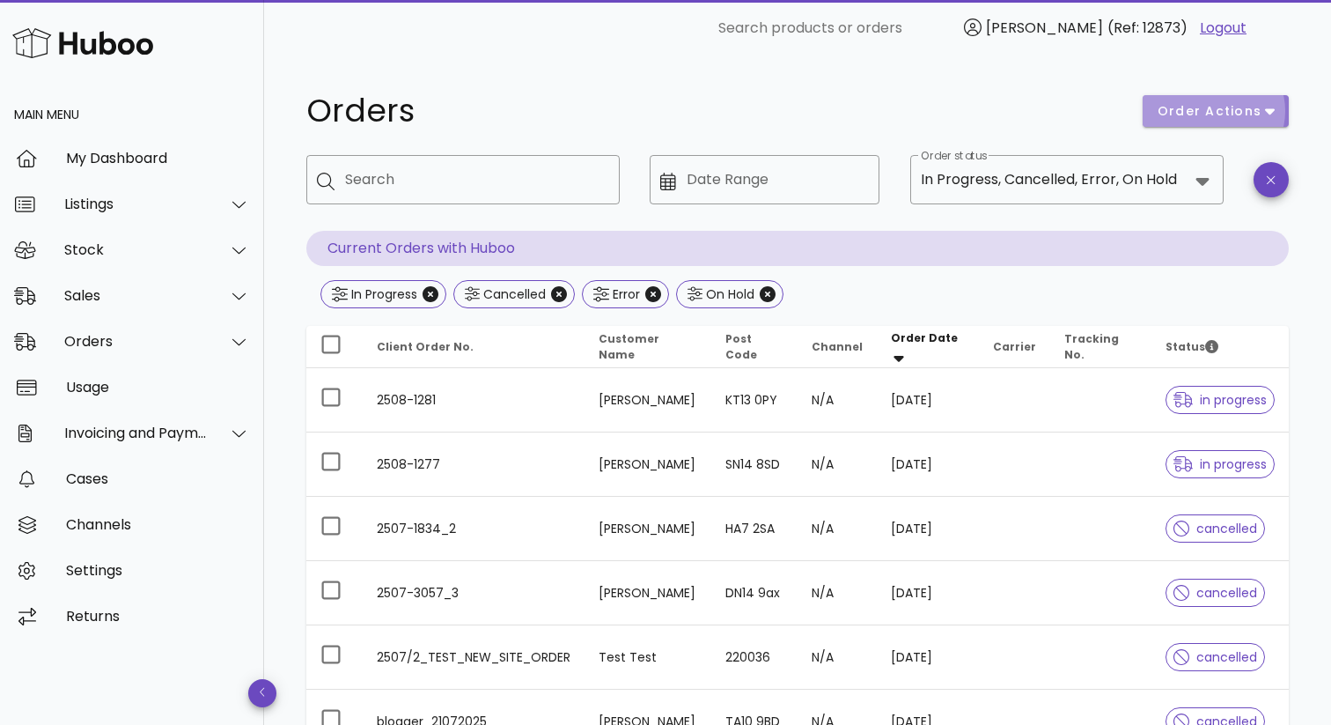
click at [1256, 110] on span "order actions" at bounding box center [1210, 111] width 106 height 18
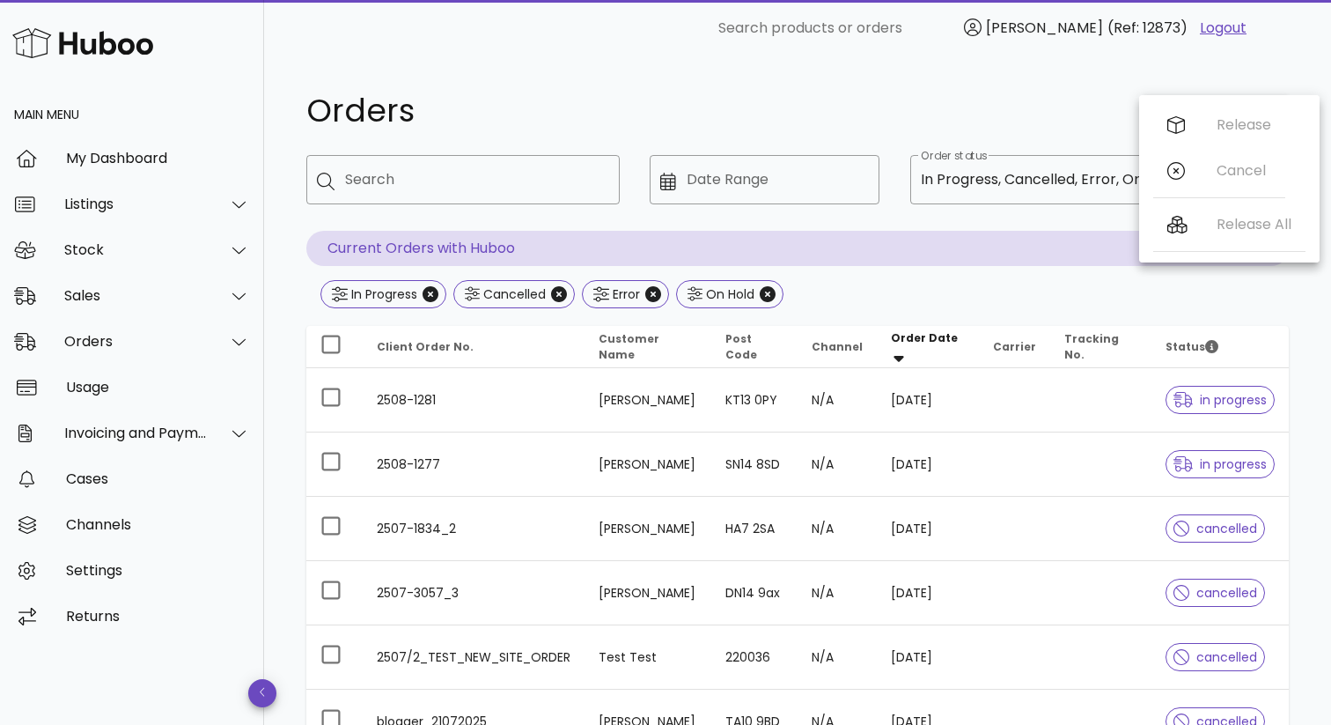
drag, startPoint x: 1234, startPoint y: 78, endPoint x: 1258, endPoint y: 115, distance: 44.4
click at [1234, 78] on div "Orders order actions ​ Search ​ Date Range ​ Order status In Progress, Cancelle…" at bounding box center [797, 533] width 1067 height 955
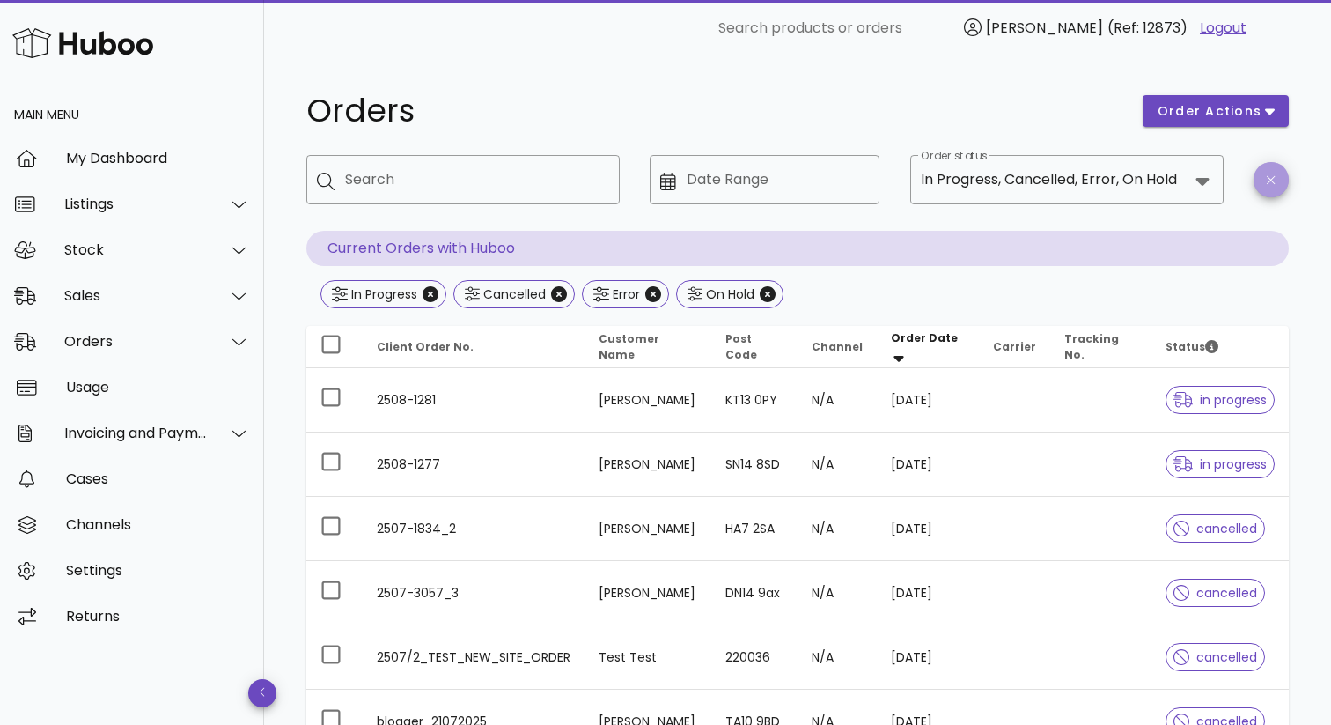
click at [1268, 176] on icon "button" at bounding box center [1271, 179] width 8 height 8
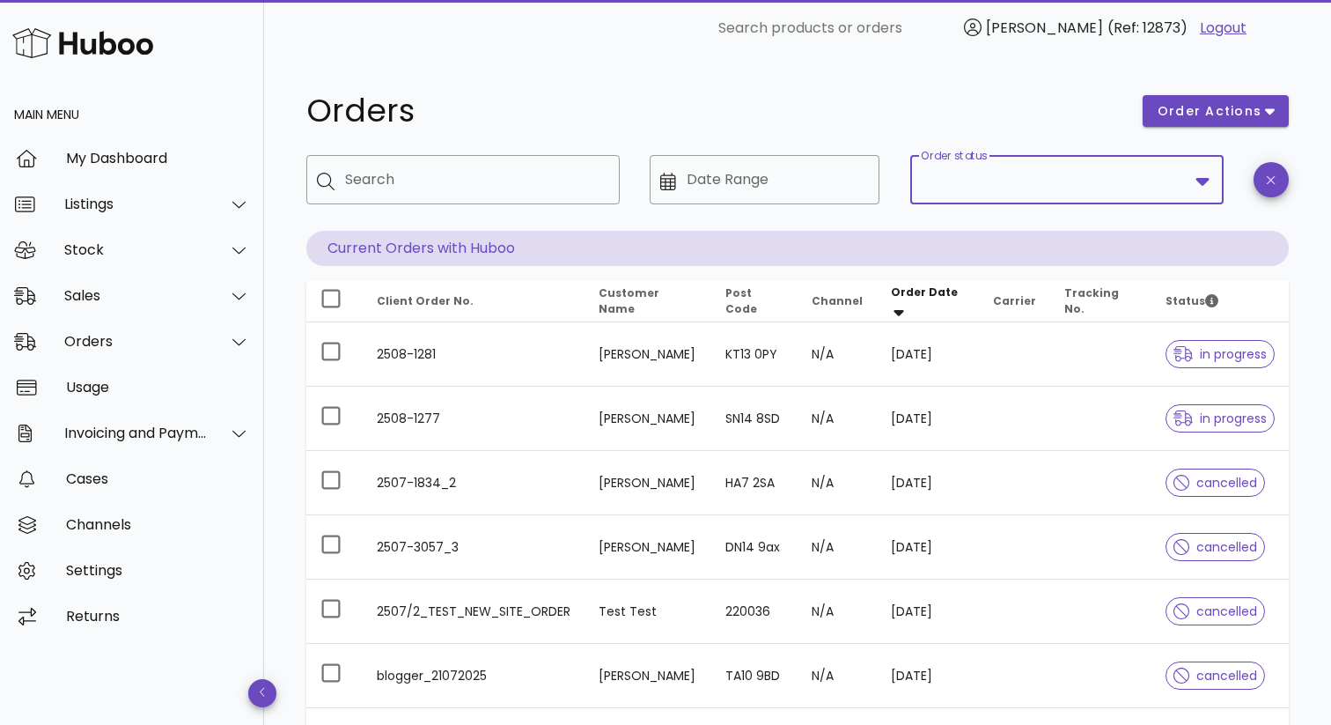
click at [1172, 176] on input "Order status" at bounding box center [1055, 180] width 268 height 28
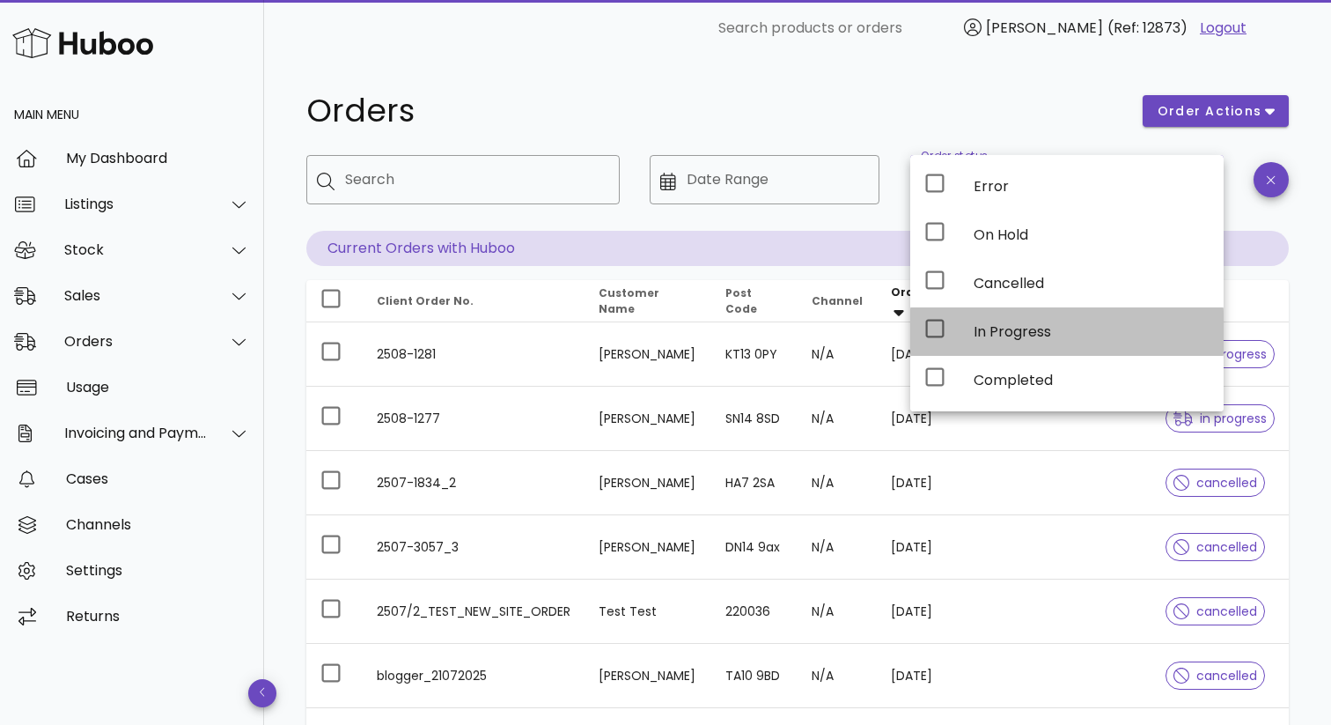
click at [1008, 328] on div "In Progress" at bounding box center [1092, 331] width 236 height 17
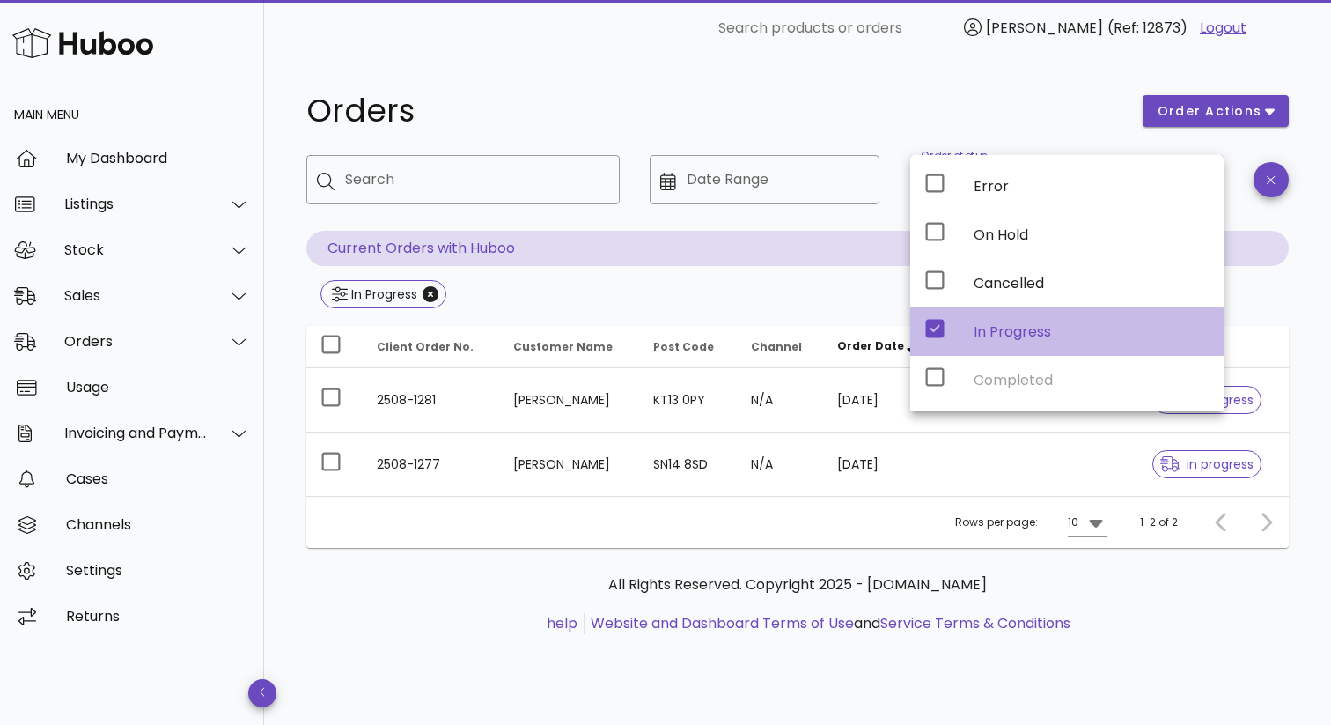
click at [1008, 328] on div "In Progress" at bounding box center [1092, 331] width 236 height 17
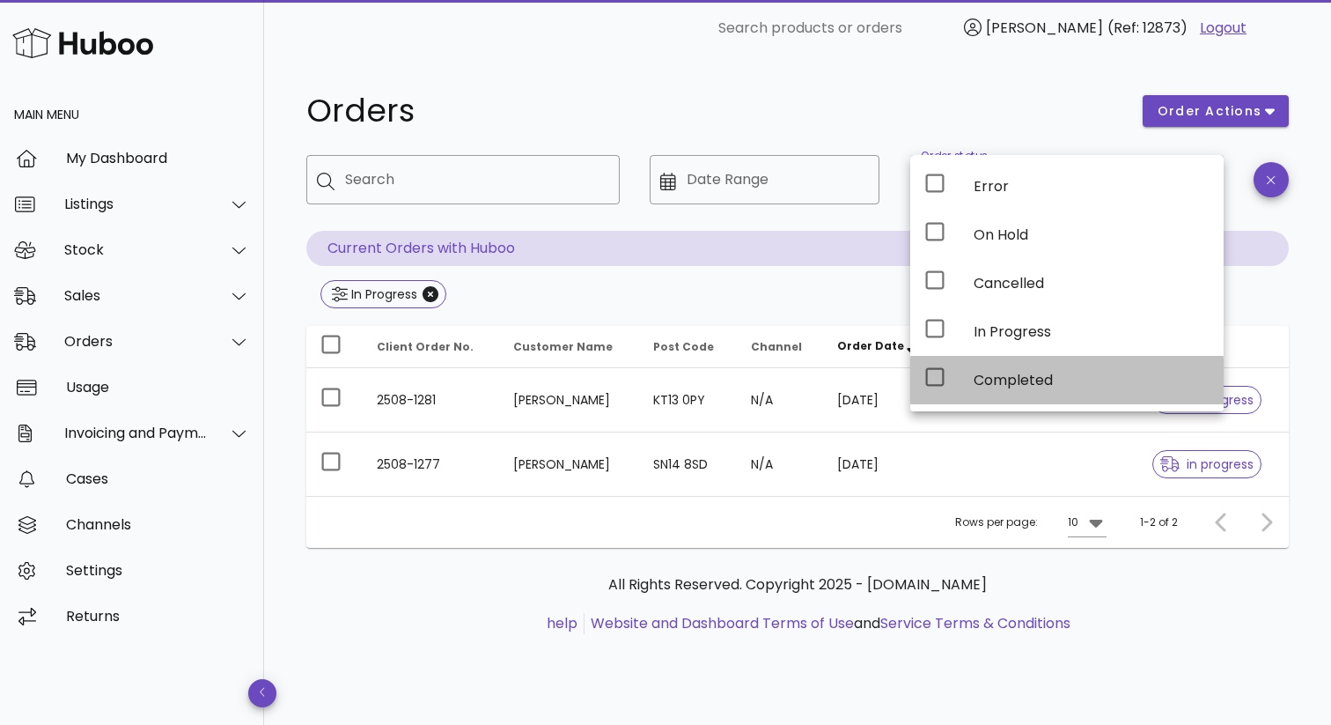
click at [936, 371] on icon at bounding box center [934, 376] width 21 height 21
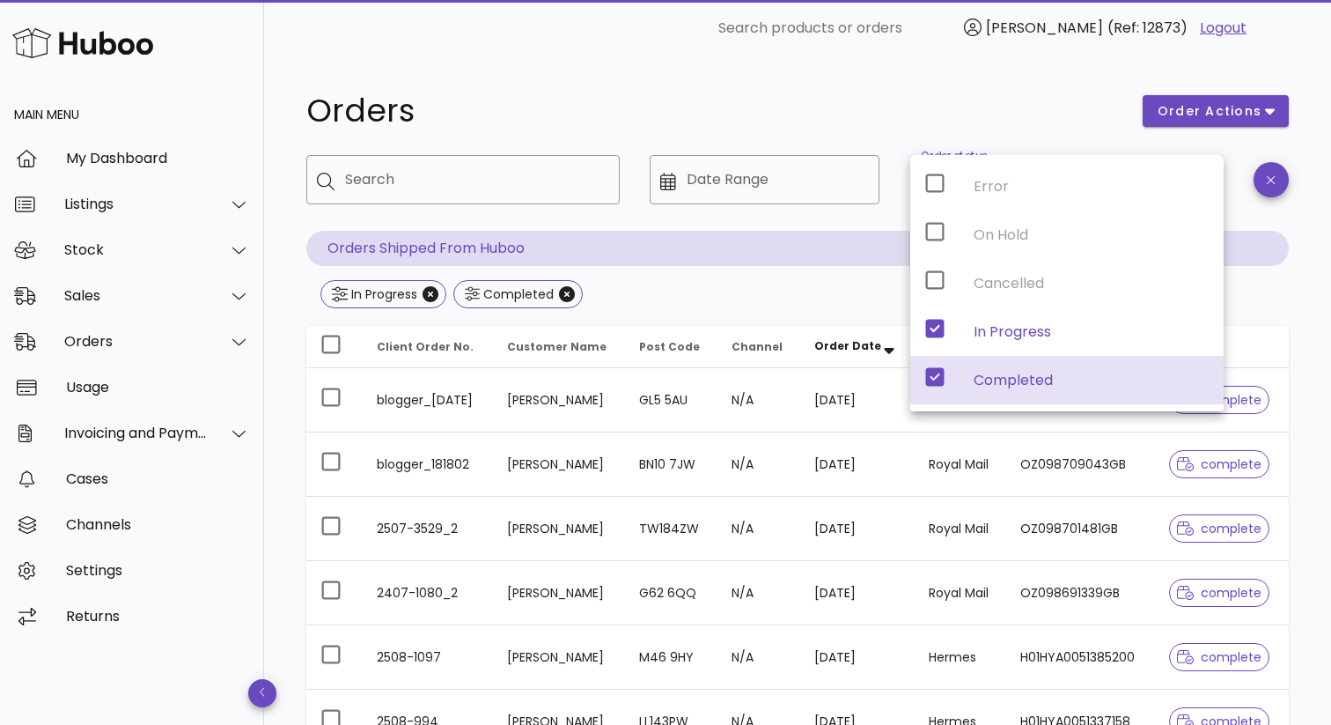
click at [1047, 98] on h1 "Orders" at bounding box center [713, 111] width 815 height 32
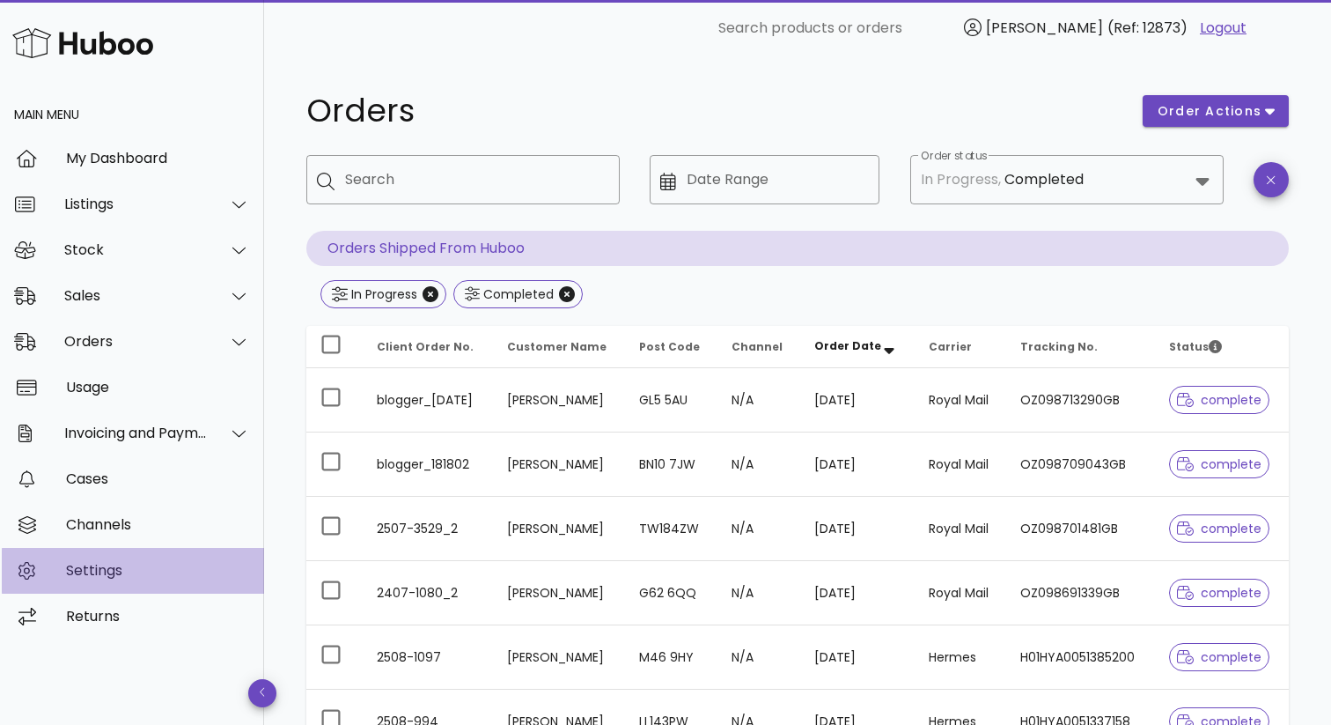
click at [98, 571] on div "Settings" at bounding box center [158, 570] width 184 height 17
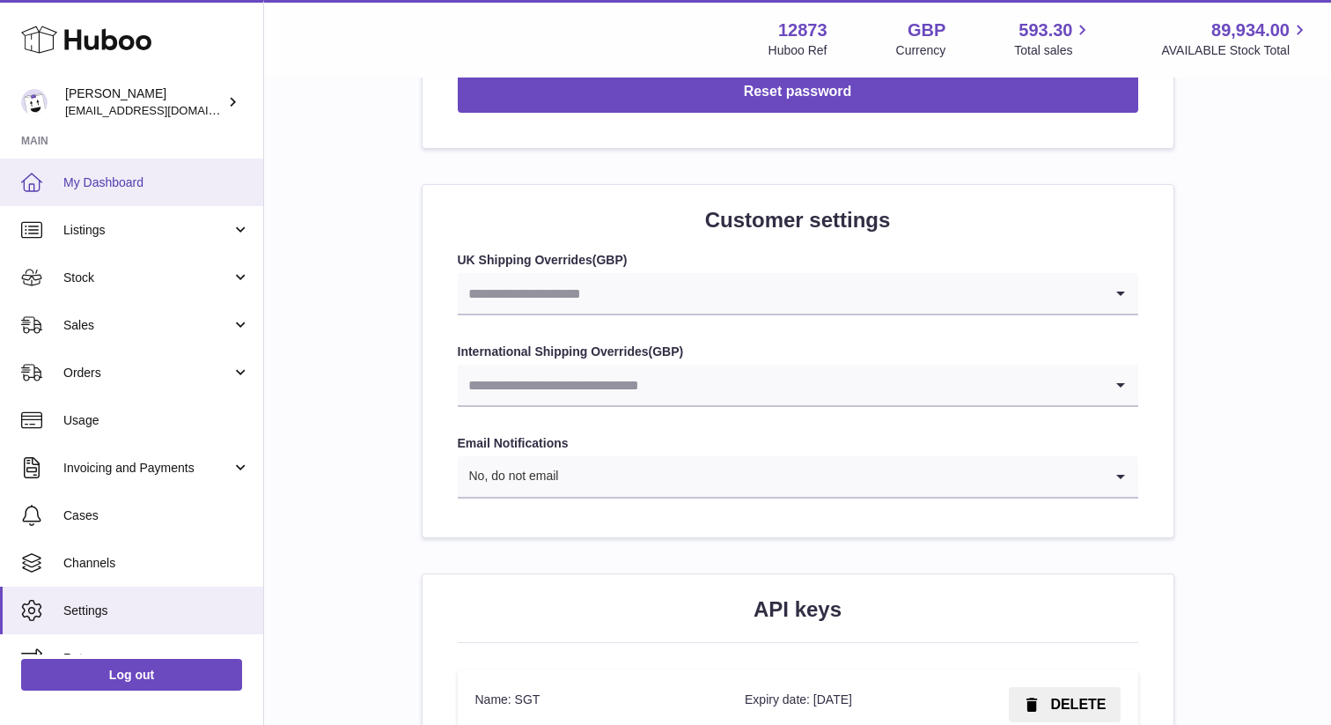
scroll to position [1646, 0]
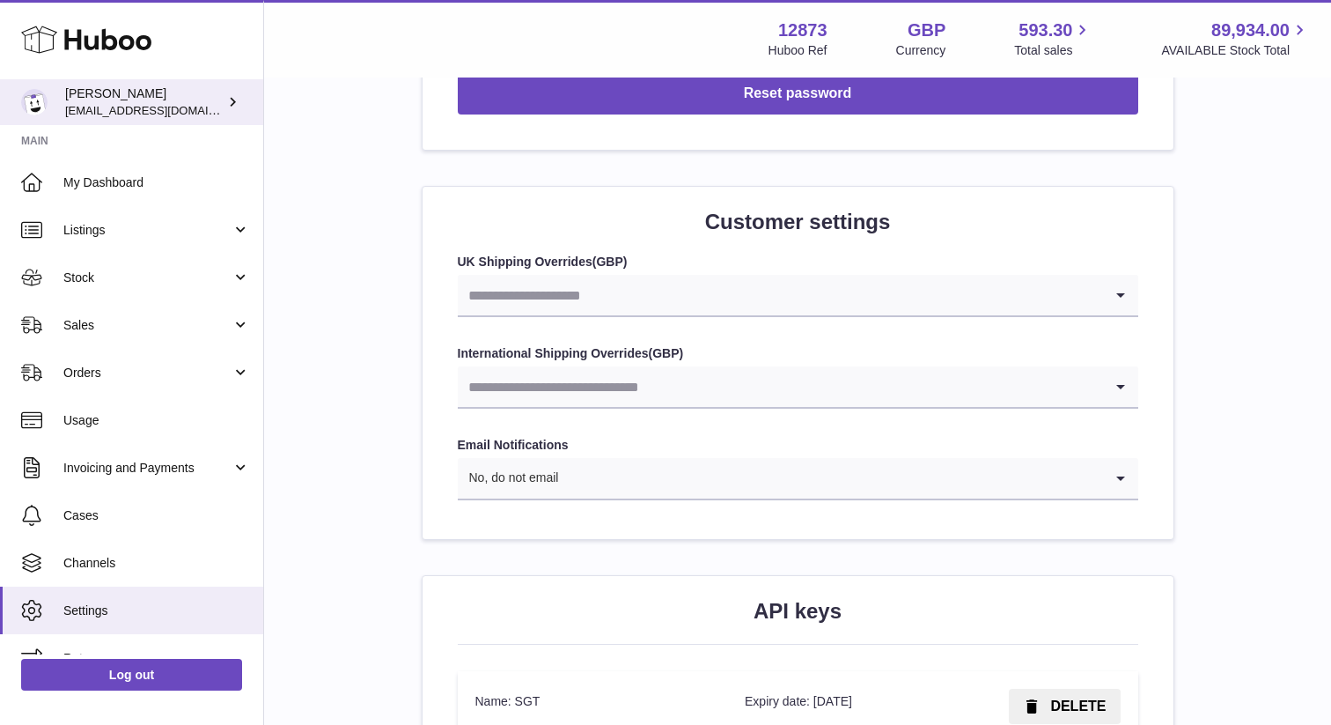
click at [179, 106] on span "[EMAIL_ADDRESS][DOMAIN_NAME]" at bounding box center [162, 110] width 194 height 14
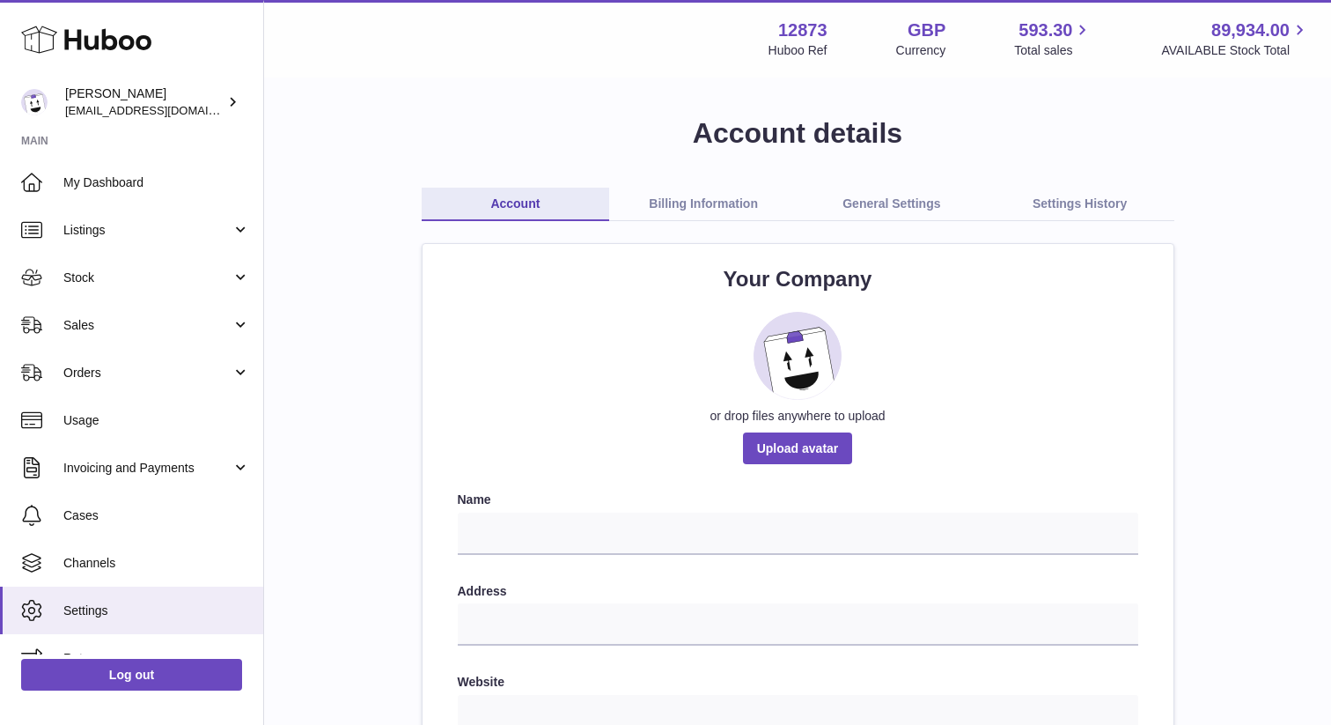
click at [888, 203] on link "General Settings" at bounding box center [892, 204] width 188 height 33
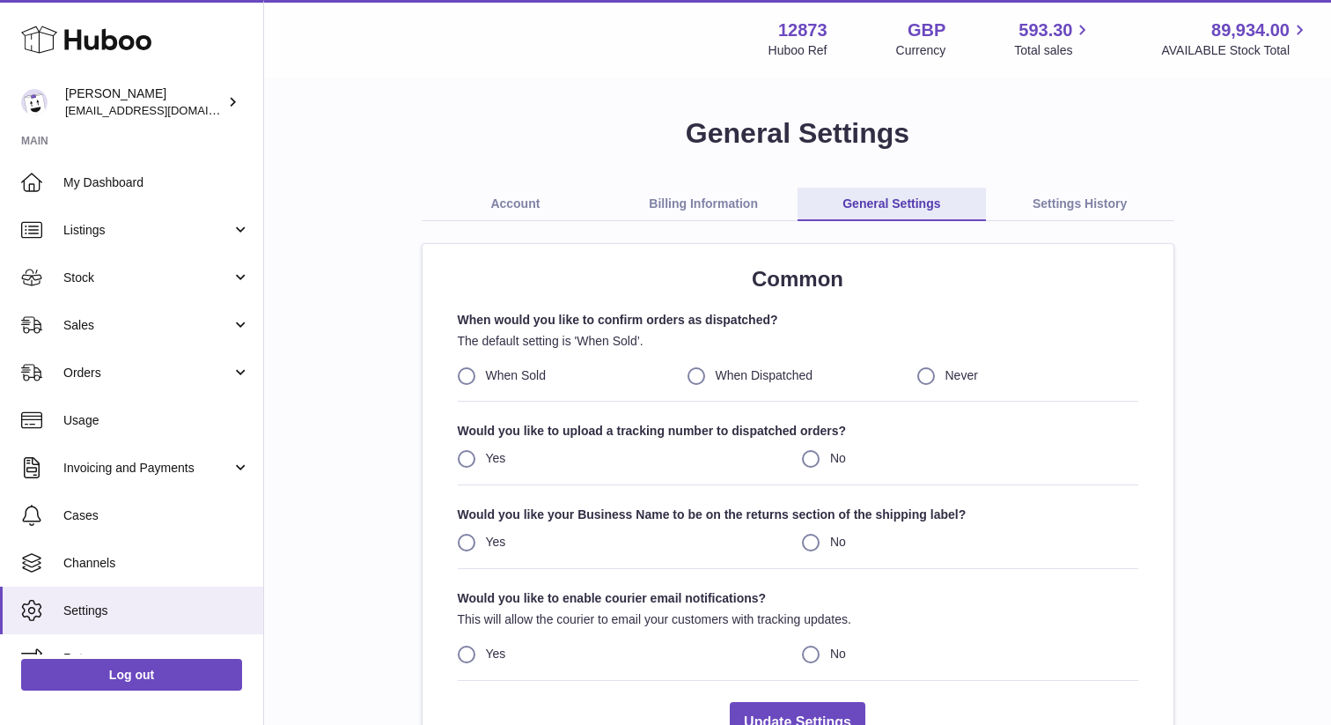
click at [534, 202] on link "Account" at bounding box center [516, 204] width 188 height 33
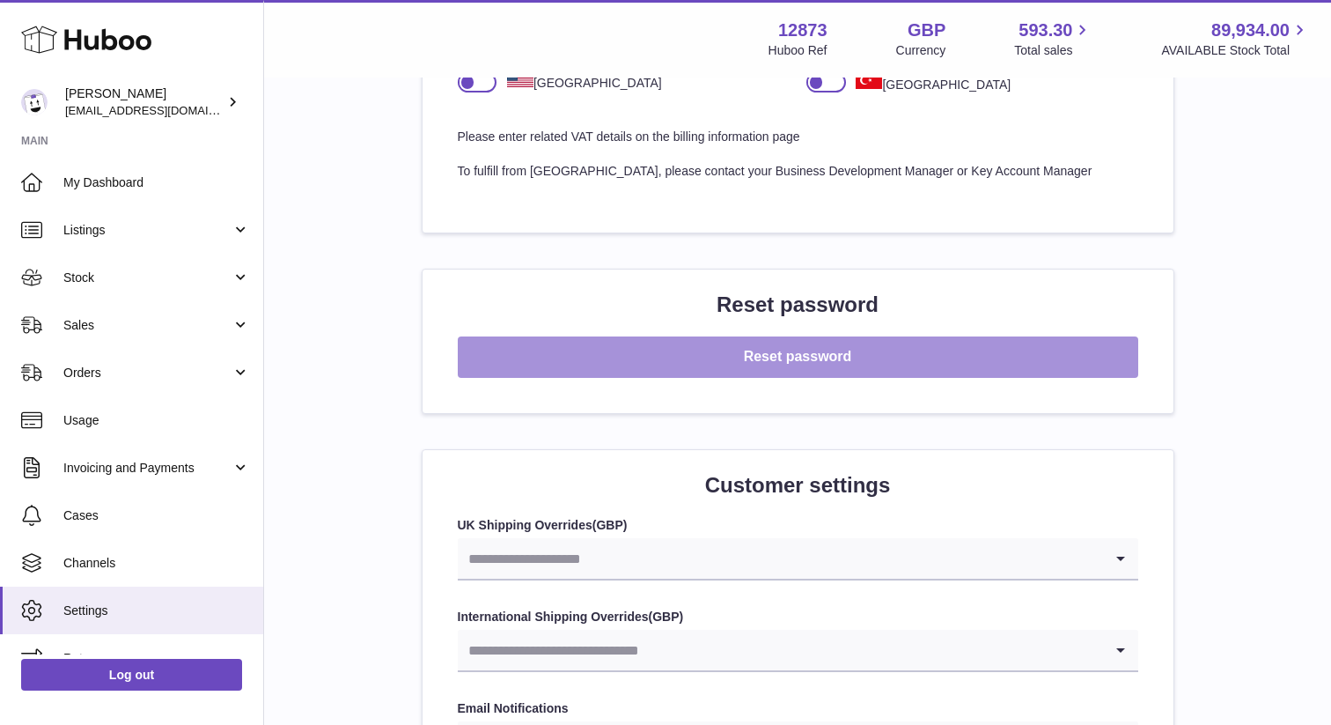
scroll to position [1380, 0]
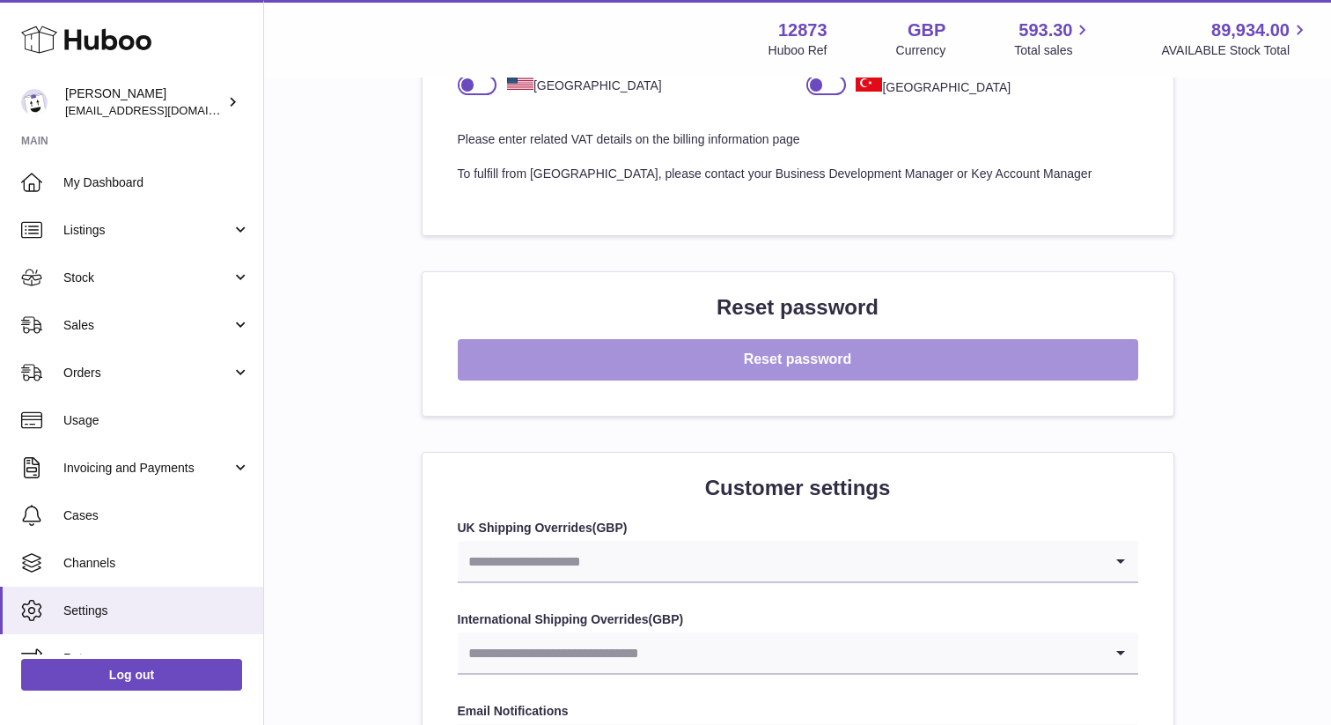
click at [787, 359] on button "Reset password" at bounding box center [798, 359] width 681 height 41
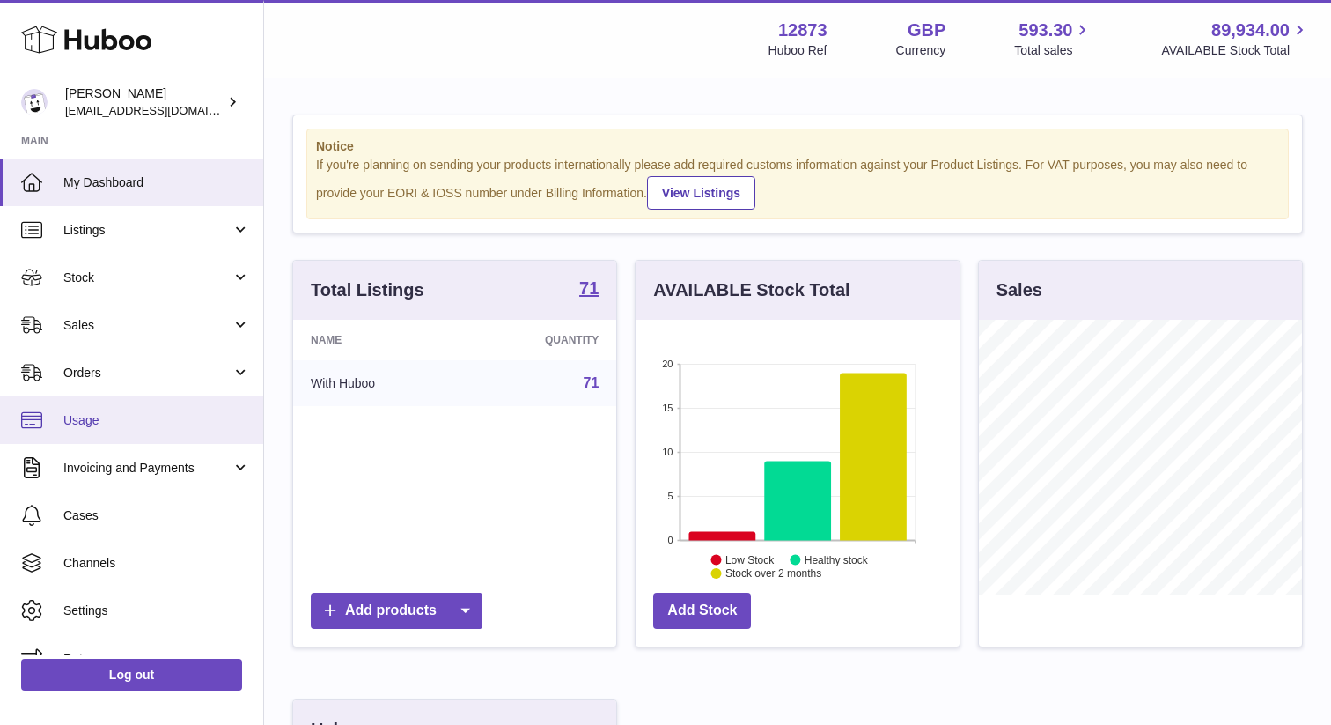
scroll to position [27, 0]
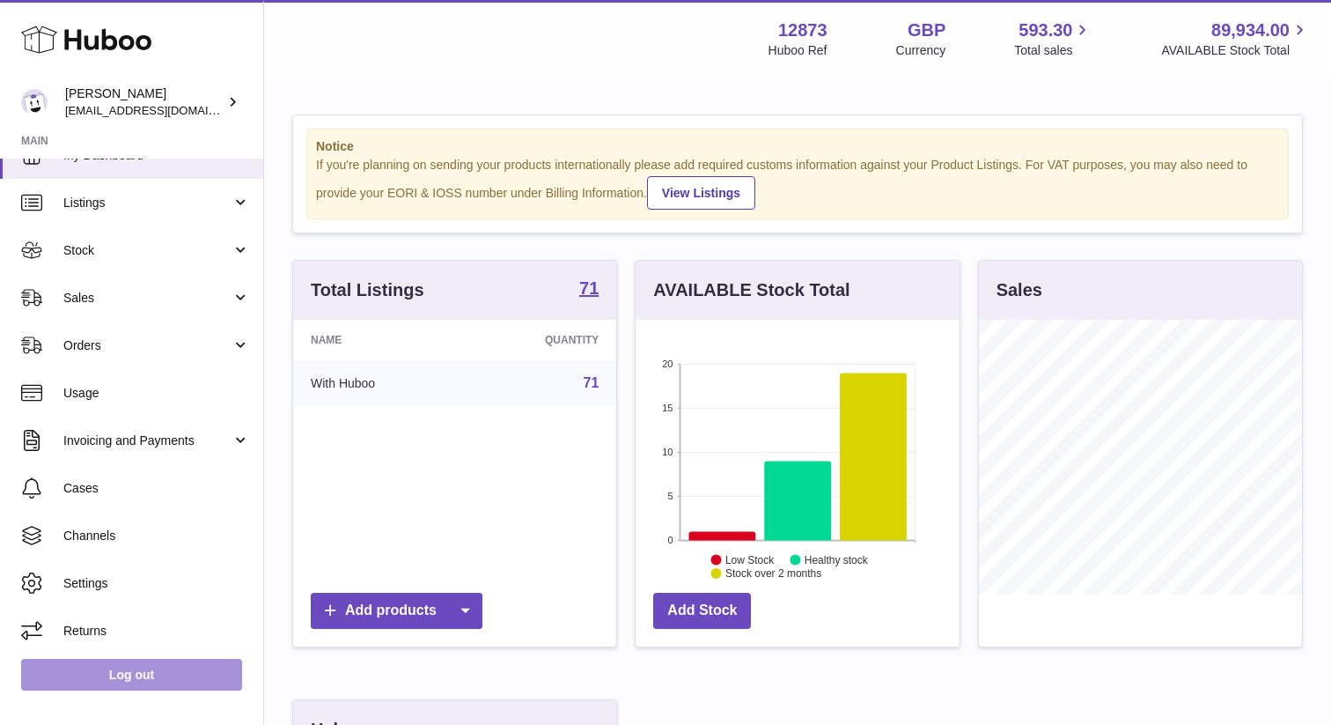
click at [104, 679] on link "Log out" at bounding box center [131, 675] width 221 height 32
